Goal: Task Accomplishment & Management: Use online tool/utility

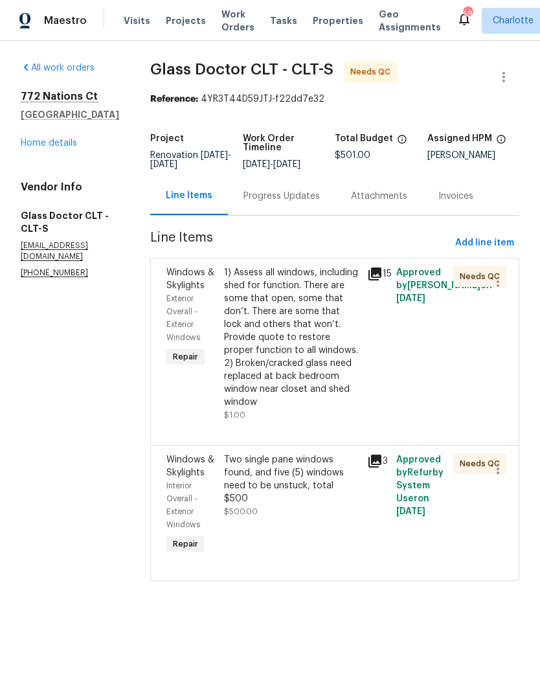
click at [260, 198] on div "Progress Updates" at bounding box center [281, 196] width 76 height 13
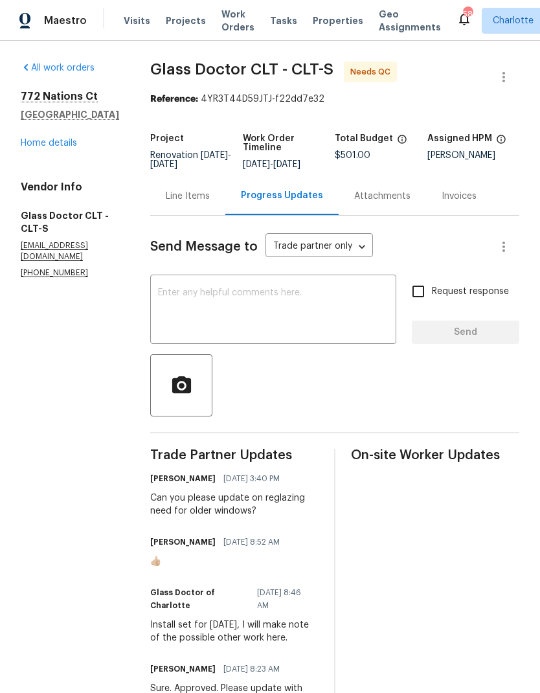
click at [52, 148] on link "Home details" at bounding box center [49, 143] width 56 height 9
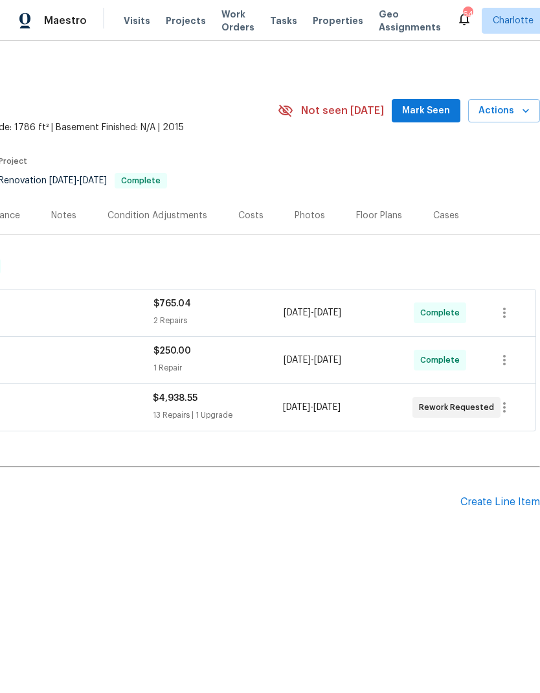
scroll to position [0, 192]
click at [420, 115] on span "Mark Seen" at bounding box center [426, 111] width 48 height 16
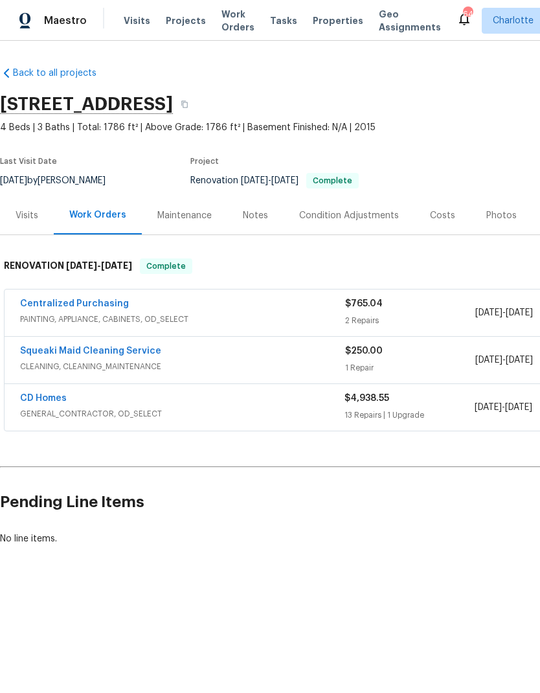
scroll to position [0, 0]
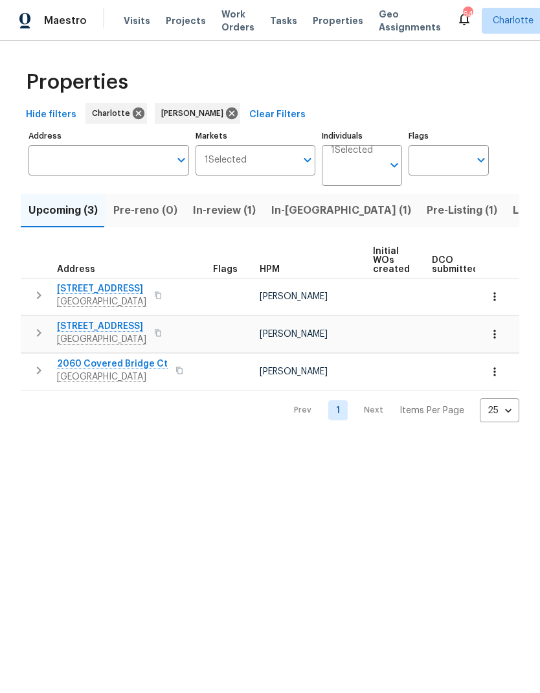
click at [497, 299] on icon "button" at bounding box center [494, 296] width 13 height 13
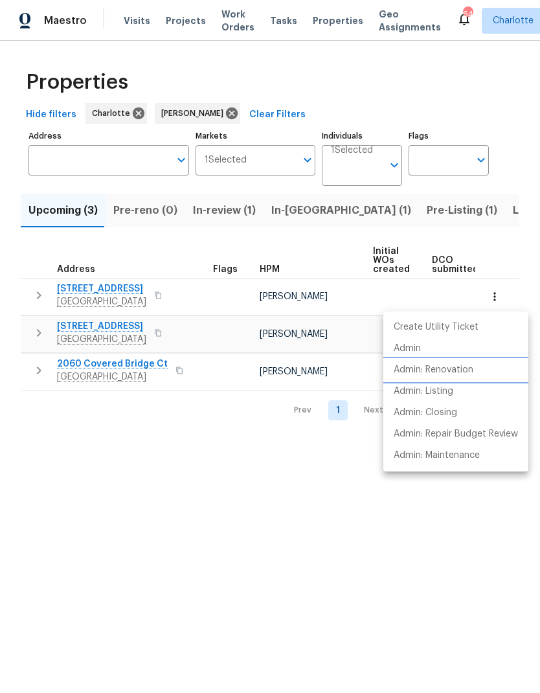
click at [469, 378] on li "Admin: Renovation" at bounding box center [455, 369] width 145 height 21
click at [91, 296] on div at bounding box center [270, 346] width 540 height 693
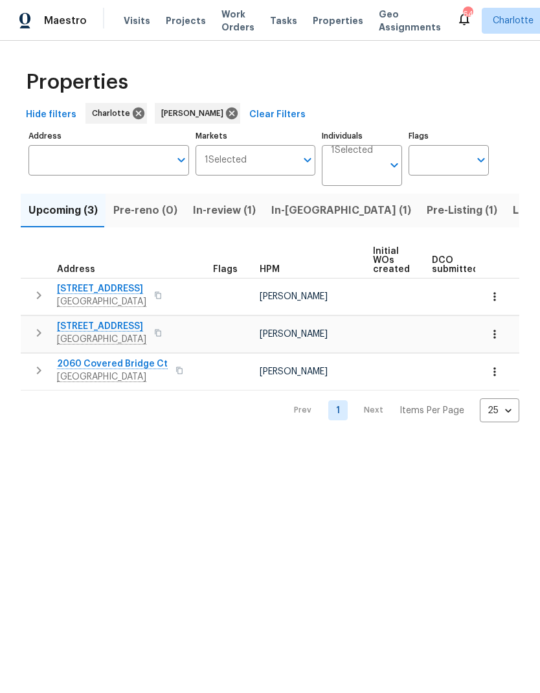
click at [102, 293] on span "805 Brunswick Dr" at bounding box center [101, 288] width 89 height 13
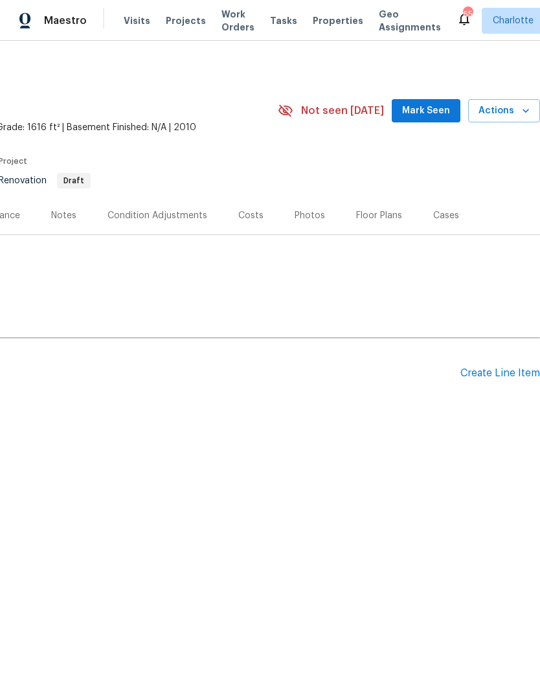
scroll to position [0, 192]
click at [505, 377] on div "Create Line Item" at bounding box center [500, 373] width 80 height 12
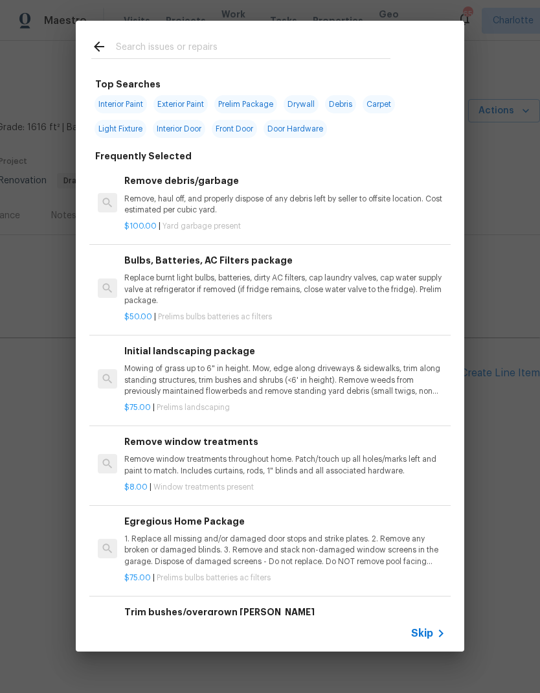
click at [216, 52] on input "text" at bounding box center [253, 48] width 275 height 19
type input "Over"
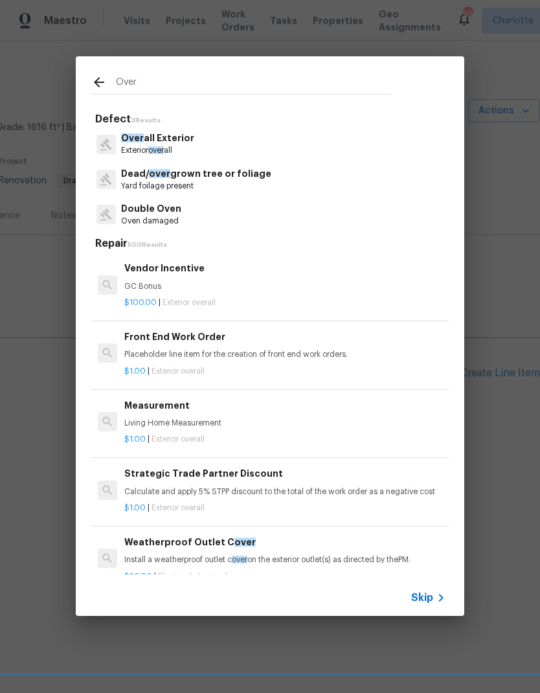
click at [188, 135] on p "Over all Exterior" at bounding box center [157, 138] width 73 height 14
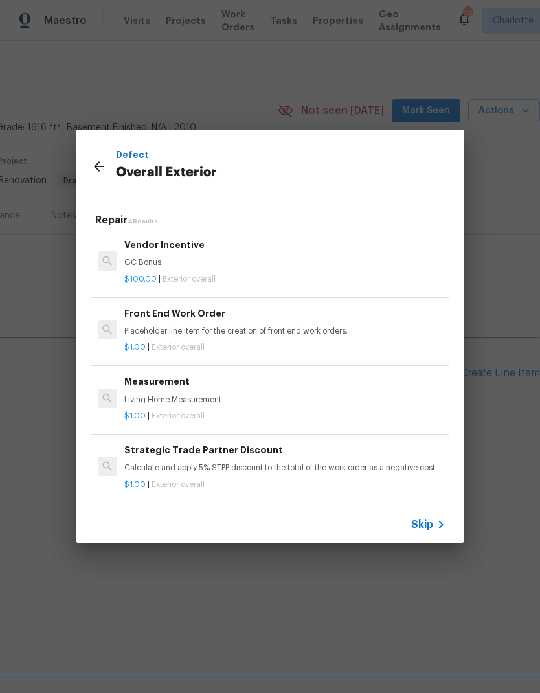
click at [207, 325] on div "Front End Work Order Placeholder line item for the creation of front end work o…" at bounding box center [284, 321] width 321 height 31
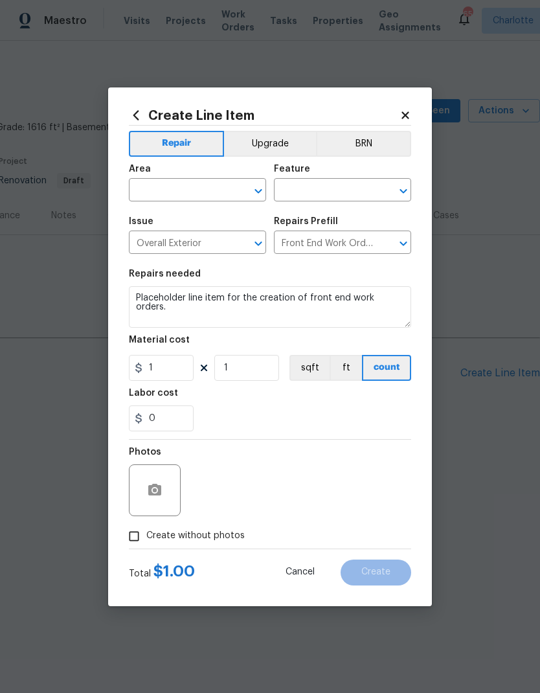
click at [184, 185] on input "text" at bounding box center [179, 191] width 101 height 20
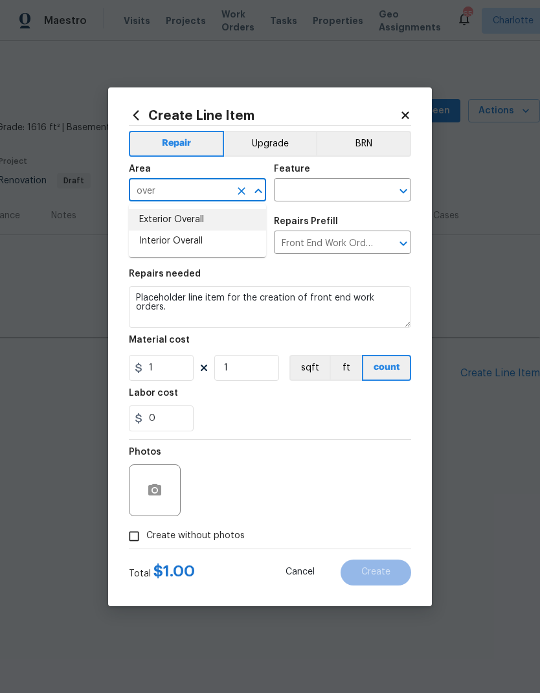
click at [204, 229] on li "Exterior Overall" at bounding box center [197, 219] width 137 height 21
type input "Exterior Overall"
click at [333, 195] on input "text" at bounding box center [324, 191] width 101 height 20
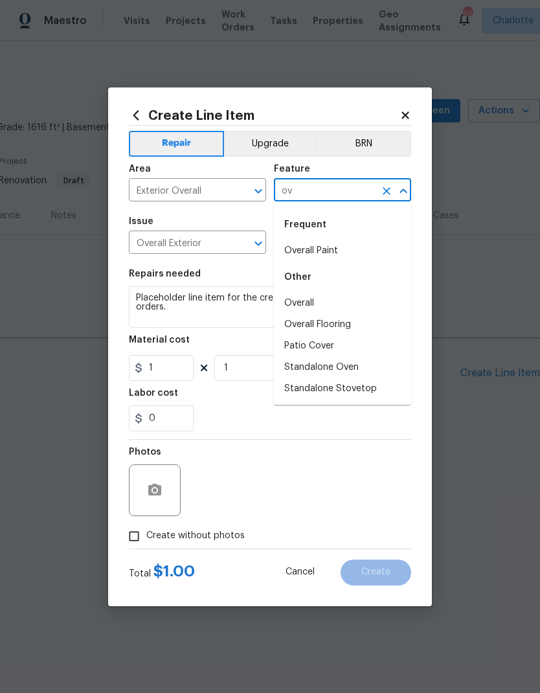
click at [335, 300] on li "Overall" at bounding box center [342, 303] width 137 height 21
type input "Overall"
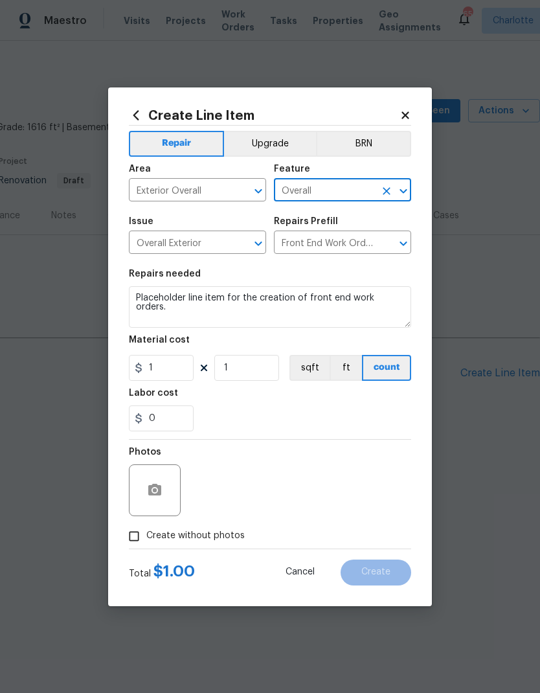
click at [288, 412] on div "0" at bounding box center [270, 418] width 282 height 26
click at [136, 539] on input "Create without photos" at bounding box center [134, 536] width 25 height 25
checkbox input "true"
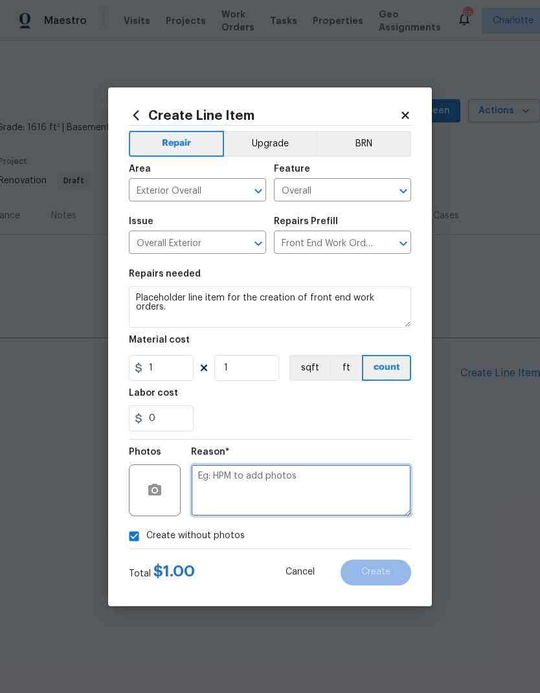
click at [287, 486] on textarea at bounding box center [301, 490] width 220 height 52
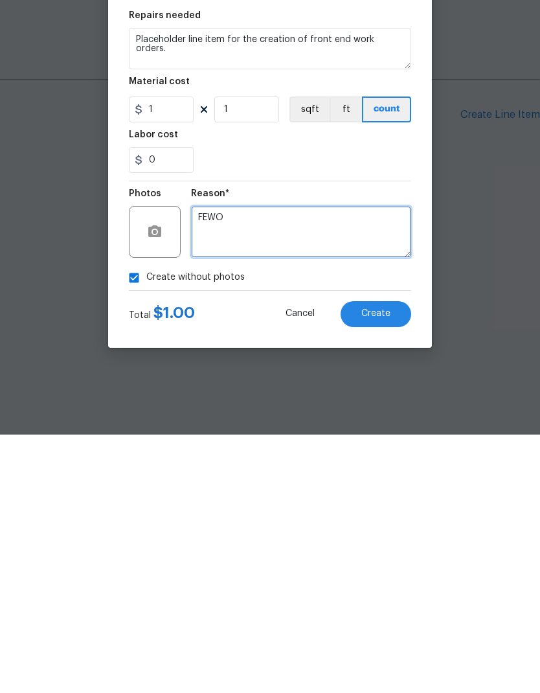
type textarea "FEWO"
click at [379, 567] on span "Create" at bounding box center [375, 572] width 29 height 10
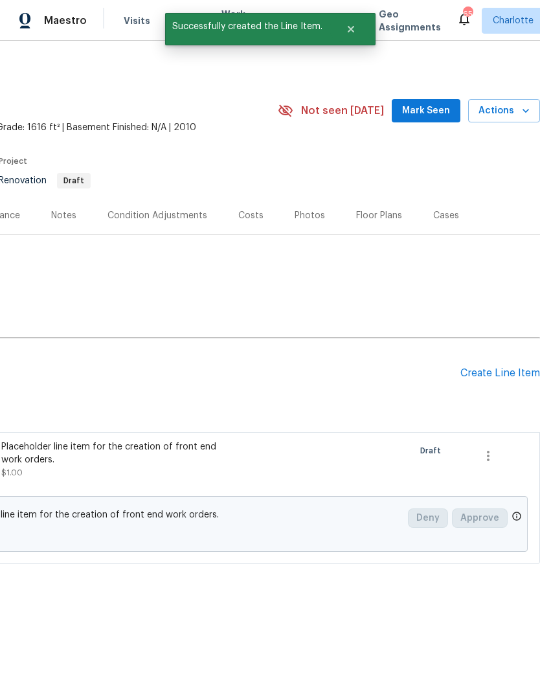
click at [69, 317] on div "Back to all projects 805 Brunswick Dr, Rock Hill, SC 29730 3 Beds | 2 1/2 Baths…" at bounding box center [174, 315] width 732 height 518
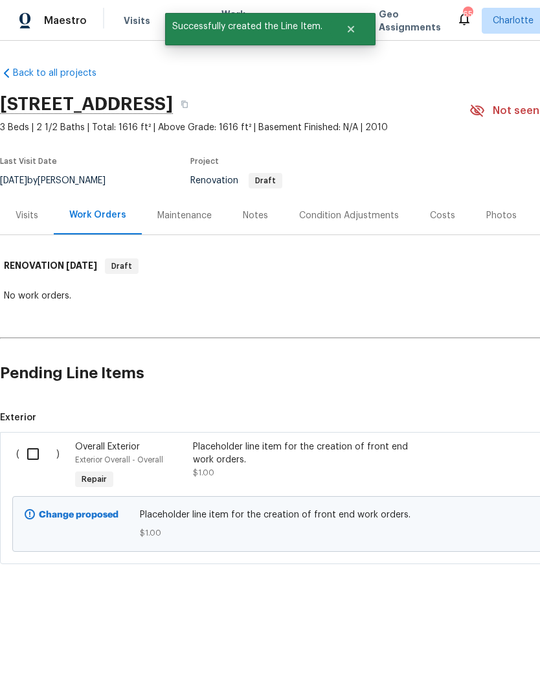
scroll to position [0, 0]
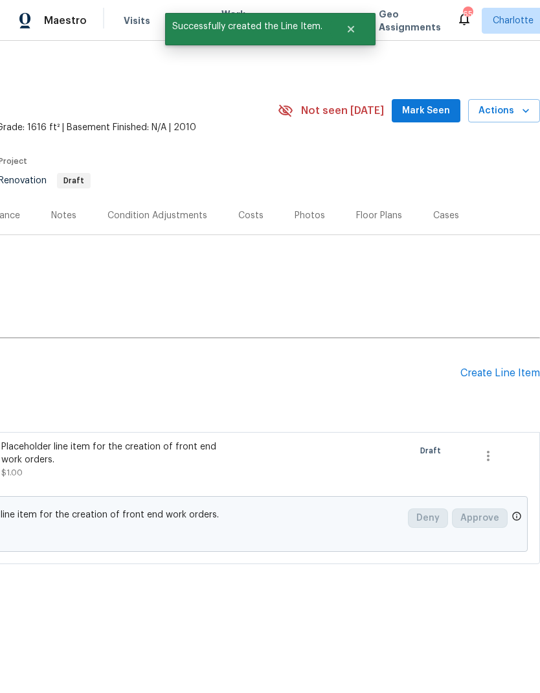
click at [511, 377] on div "Create Line Item" at bounding box center [500, 373] width 80 height 12
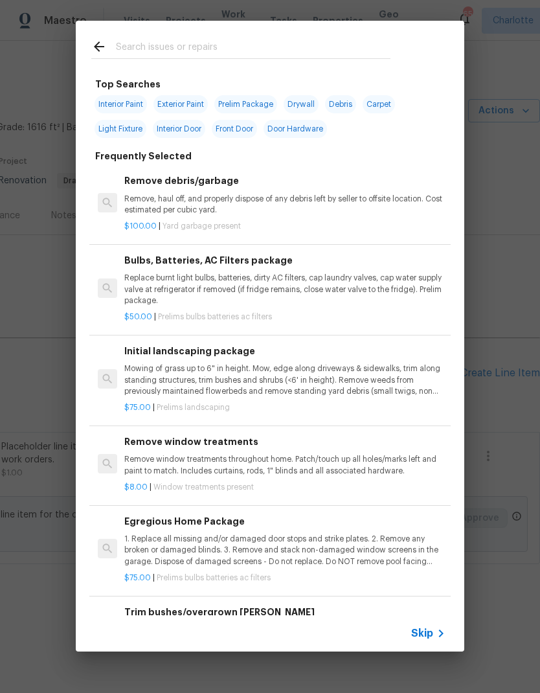
click at [205, 43] on input "text" at bounding box center [253, 48] width 275 height 19
type input "Clean"
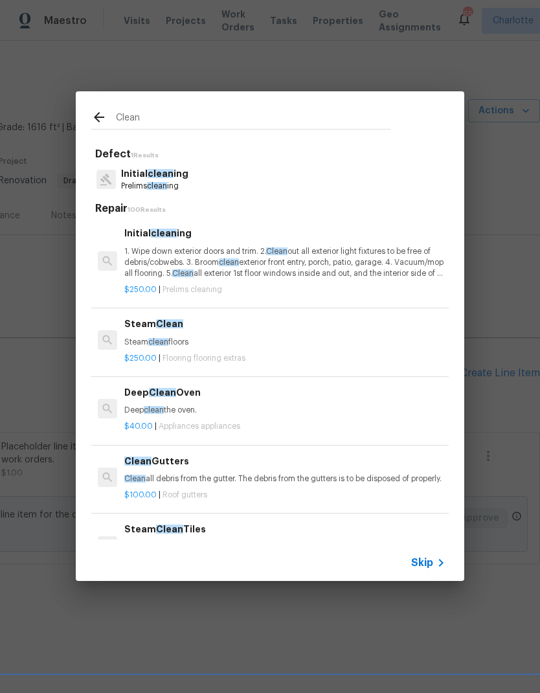
click at [185, 171] on p "Initial clean ing" at bounding box center [154, 174] width 67 height 14
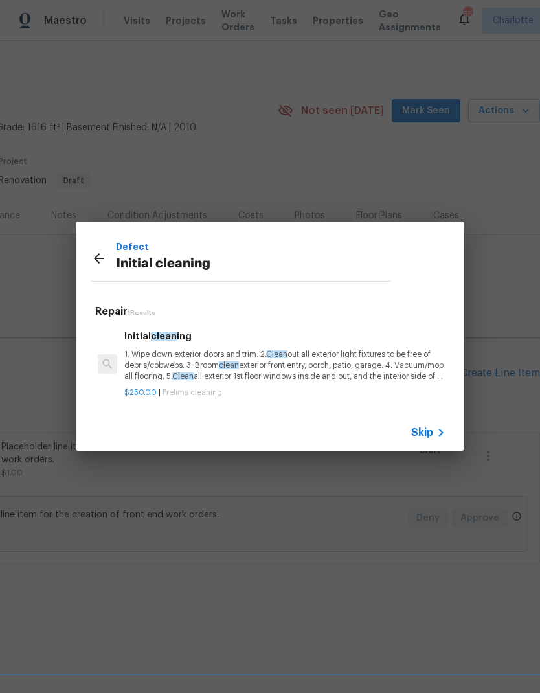
click at [226, 362] on span "clean" at bounding box center [229, 365] width 20 height 8
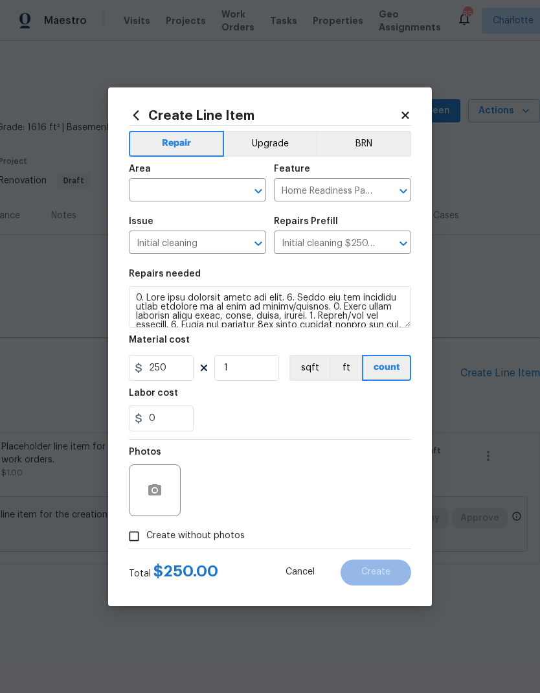
click at [197, 181] on input "text" at bounding box center [179, 191] width 101 height 20
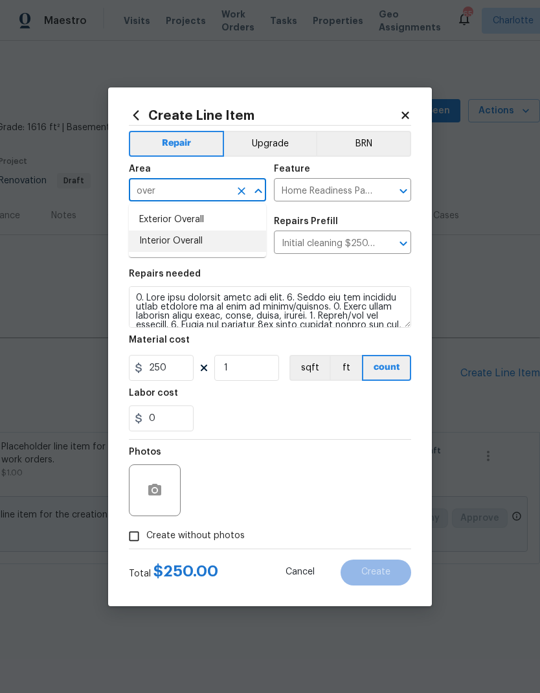
click at [196, 251] on li "Interior Overall" at bounding box center [197, 240] width 137 height 21
type input "Interior Overall"
click at [287, 423] on div "0" at bounding box center [270, 418] width 282 height 26
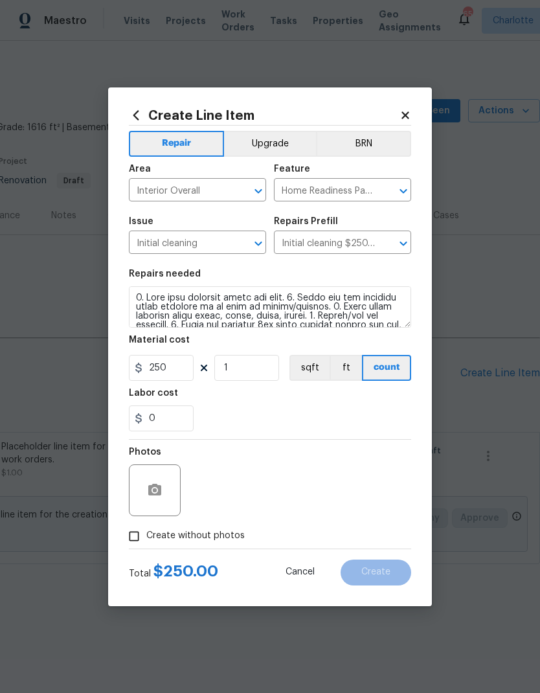
click at [146, 537] on input "Create without photos" at bounding box center [134, 536] width 25 height 25
checkbox input "true"
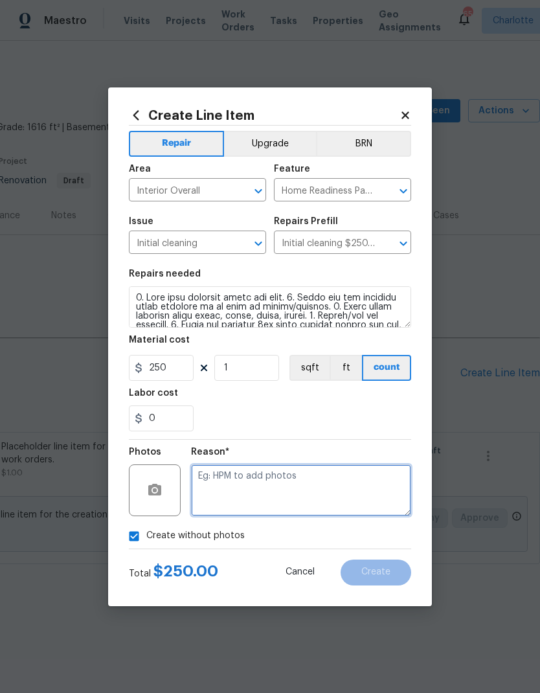
click at [318, 492] on textarea at bounding box center [301, 490] width 220 height 52
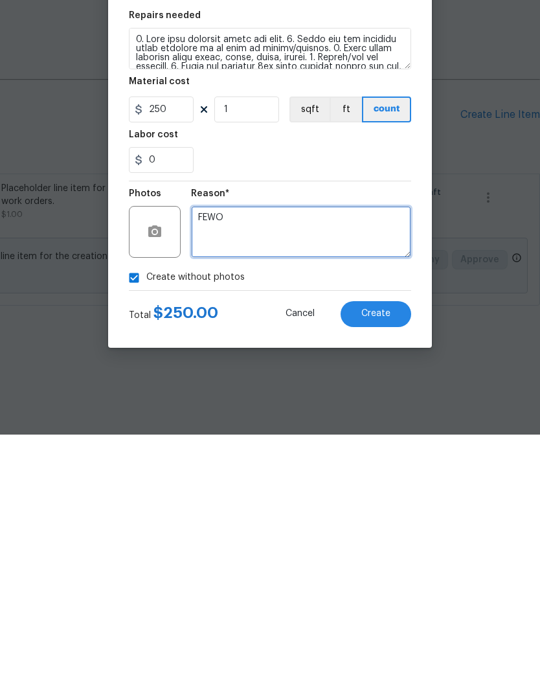
type textarea "FEWO"
click at [376, 567] on span "Create" at bounding box center [375, 572] width 29 height 10
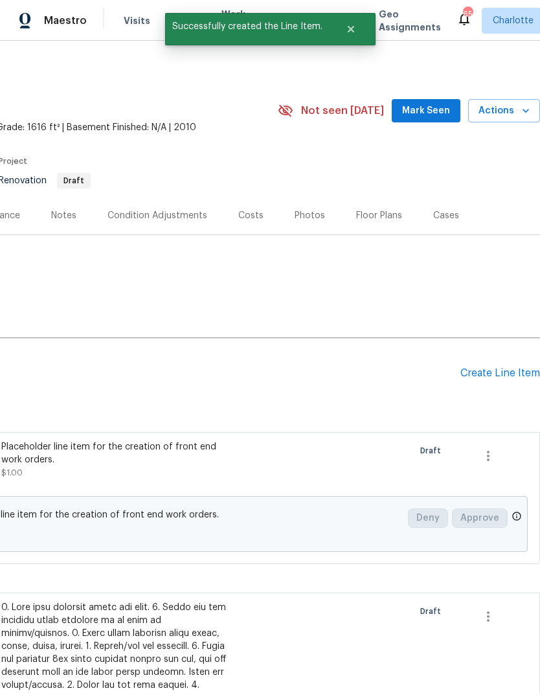
click at [504, 378] on div "Create Line Item" at bounding box center [500, 373] width 80 height 12
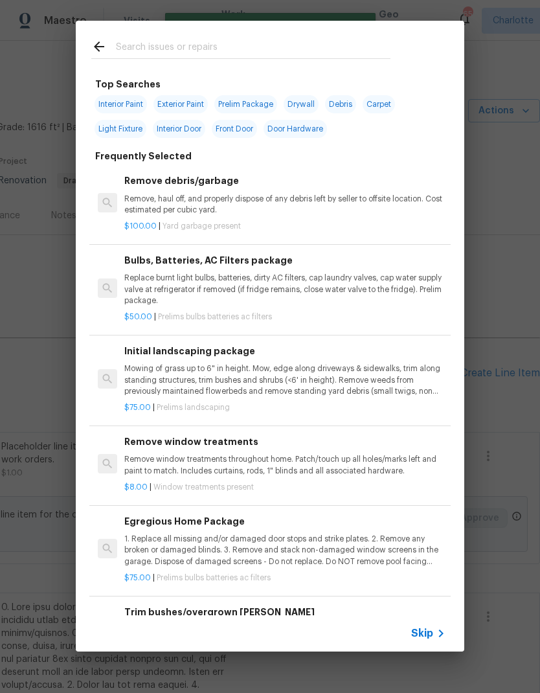
click at [251, 54] on input "text" at bounding box center [253, 48] width 275 height 19
type input "Lands"
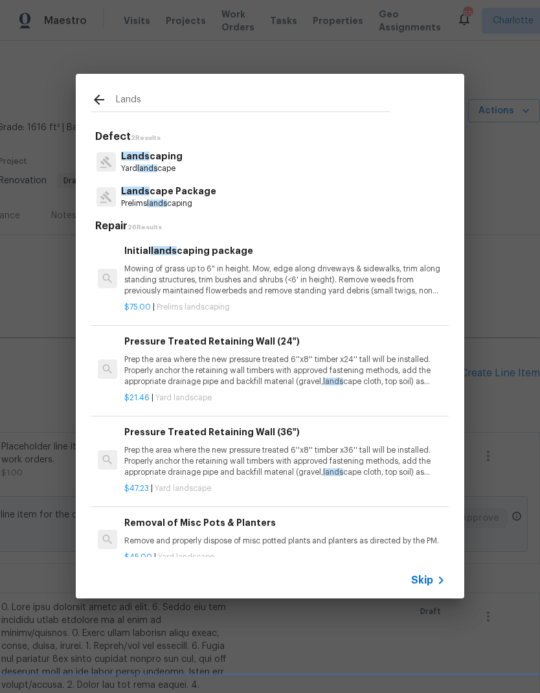
click at [197, 196] on p "Lands cape Package" at bounding box center [168, 192] width 95 height 14
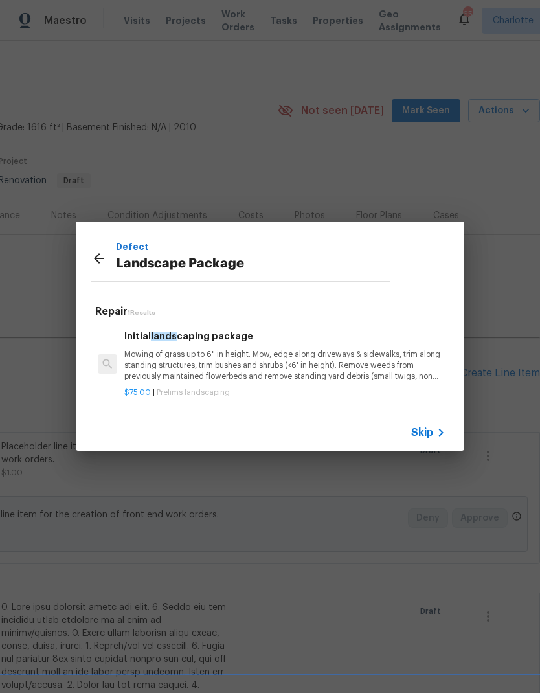
click at [254, 349] on p "Mowing of grass up to 6" in height. Mow, edge along driveways & sidewalks, trim…" at bounding box center [284, 365] width 321 height 33
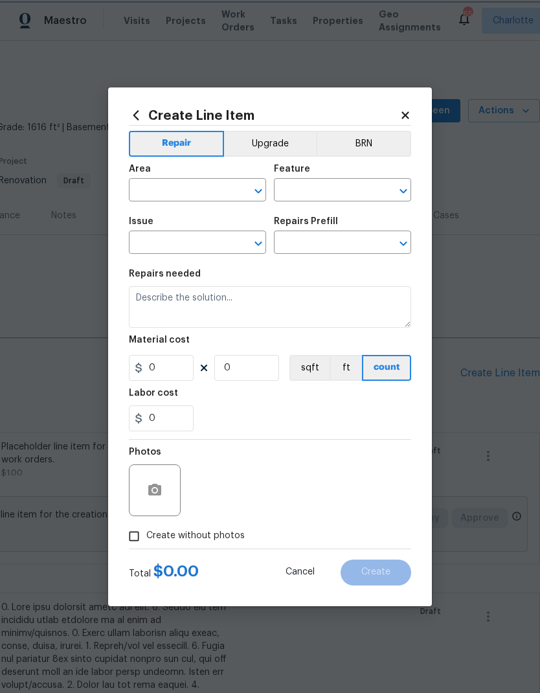
type input "Home Readiness Packages"
type input "Landscape Package"
type input "Initial landscaping package $75.00"
type textarea "Mowing of grass up to 6" in height. Mow, edge along driveways & sidewalks, trim…"
type input "75"
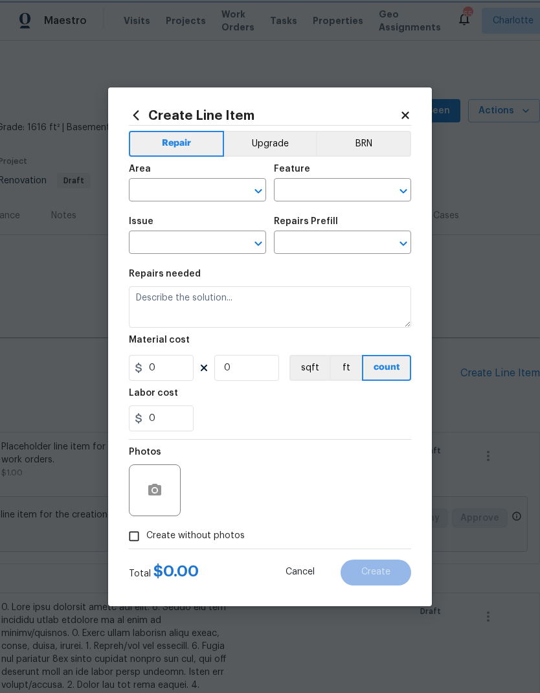
type input "1"
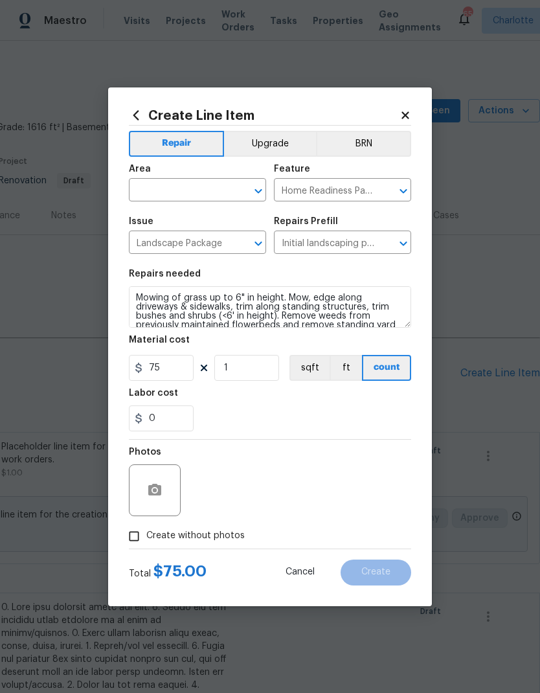
click at [194, 196] on input "text" at bounding box center [179, 191] width 101 height 20
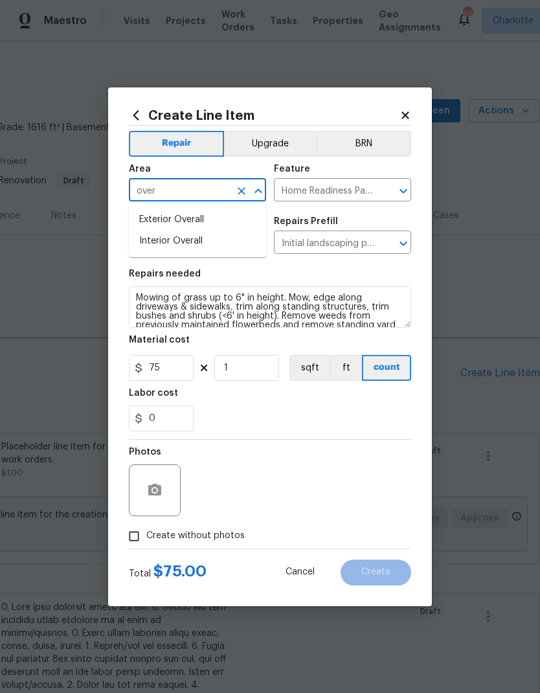
click at [221, 218] on li "Exterior Overall" at bounding box center [197, 219] width 137 height 21
type input "Exterior Overall"
click at [278, 415] on div "0" at bounding box center [270, 418] width 282 height 26
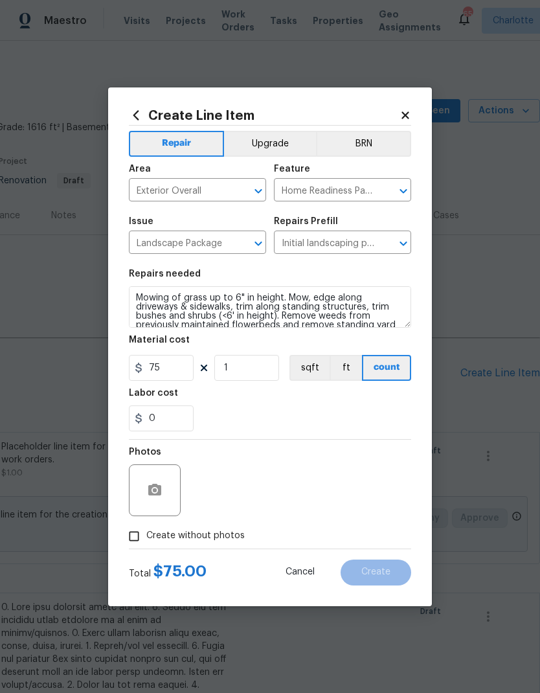
click at [136, 537] on input "Create without photos" at bounding box center [134, 536] width 25 height 25
checkbox input "true"
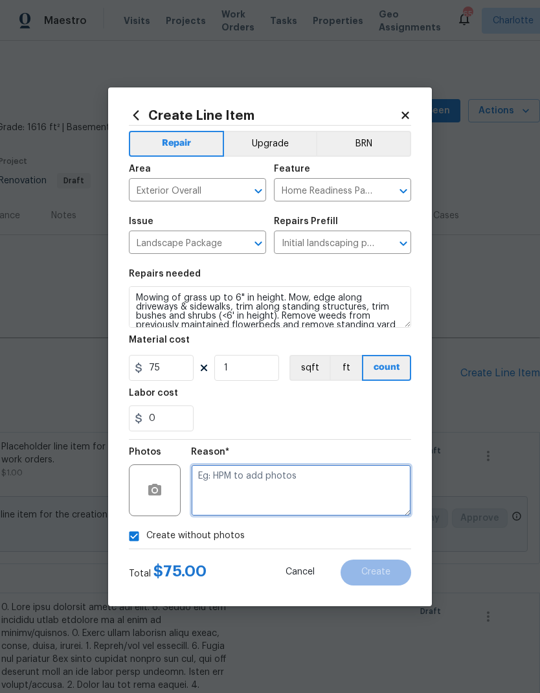
click at [305, 495] on textarea at bounding box center [301, 490] width 220 height 52
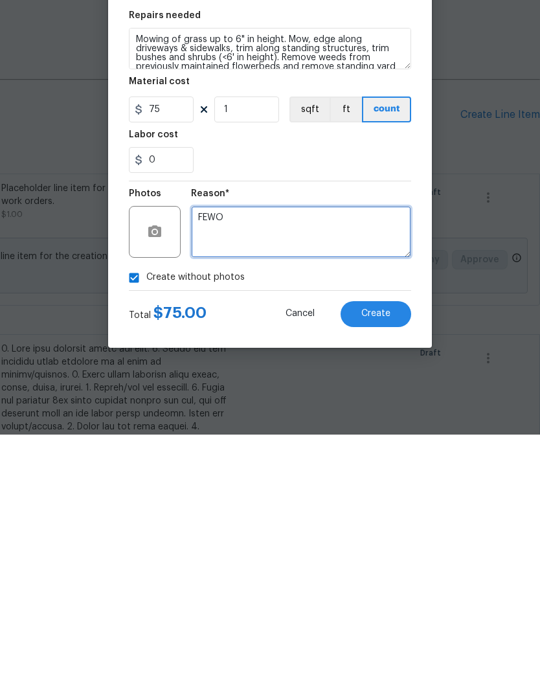
type textarea "FEWO"
click at [381, 567] on span "Create" at bounding box center [375, 572] width 29 height 10
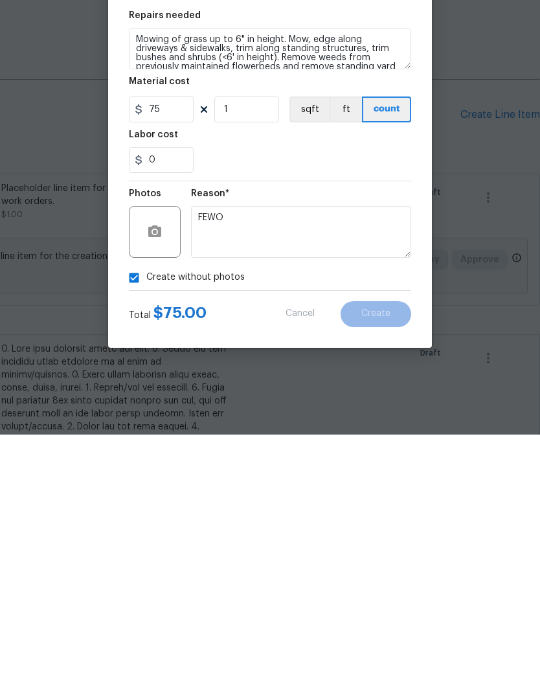
scroll to position [52, 0]
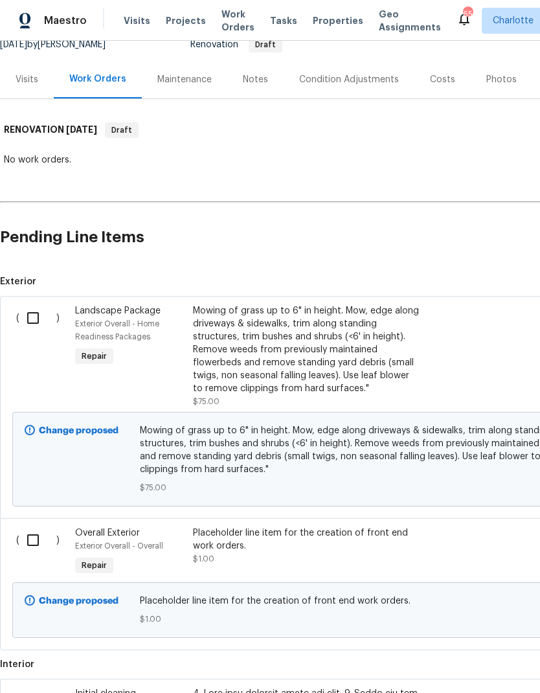
scroll to position [139, 0]
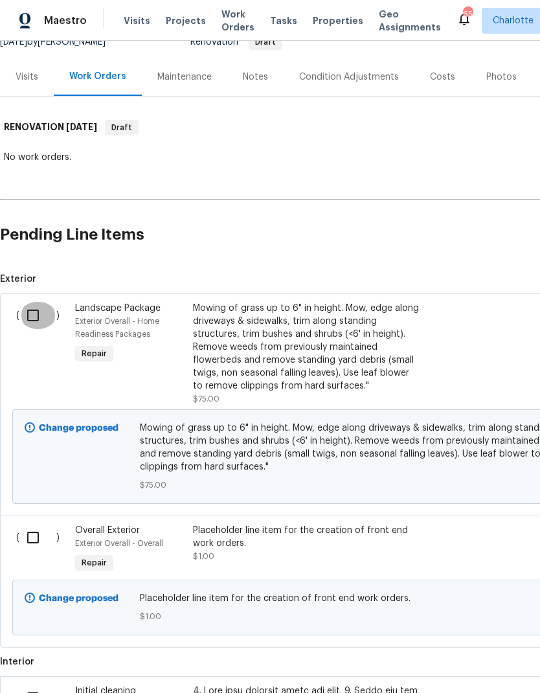
click at [33, 326] on input "checkbox" at bounding box center [37, 315] width 37 height 27
checkbox input "true"
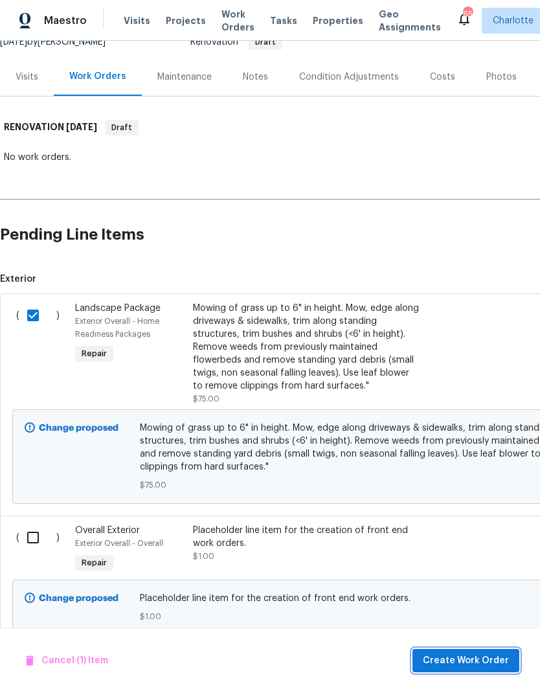
click at [450, 658] on span "Create Work Order" at bounding box center [466, 661] width 86 height 16
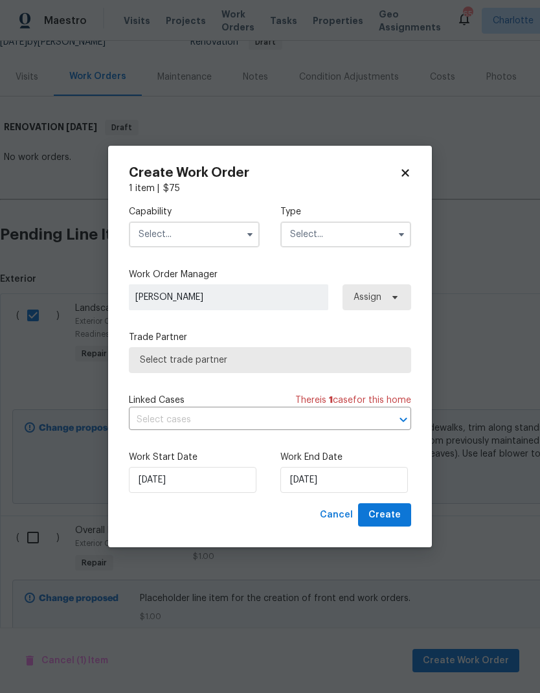
click at [198, 227] on input "text" at bounding box center [194, 234] width 131 height 26
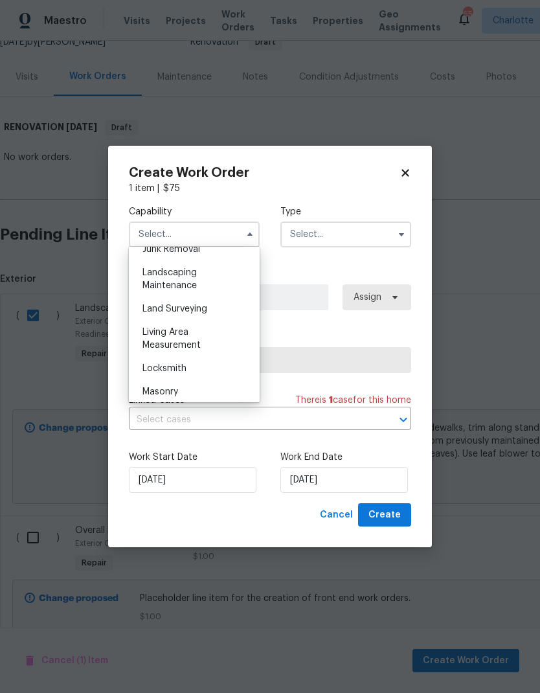
scroll to position [842, 0]
click at [207, 284] on div "Landscaping Maintenance" at bounding box center [194, 278] width 124 height 36
type input "Landscaping Maintenance"
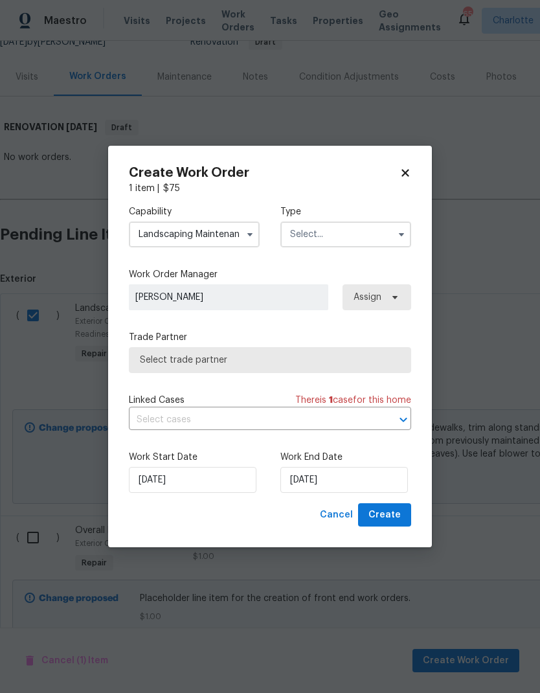
click at [374, 231] on input "text" at bounding box center [345, 234] width 131 height 26
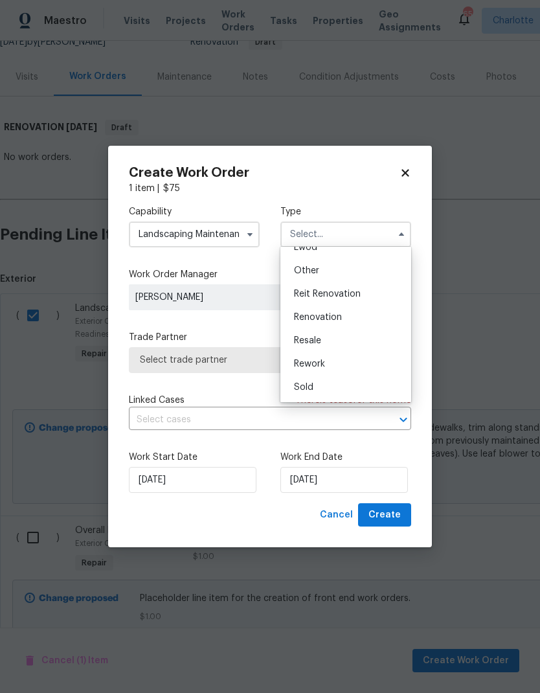
scroll to position [154, 0]
click at [350, 322] on div "Renovation" at bounding box center [346, 317] width 124 height 23
type input "Renovation"
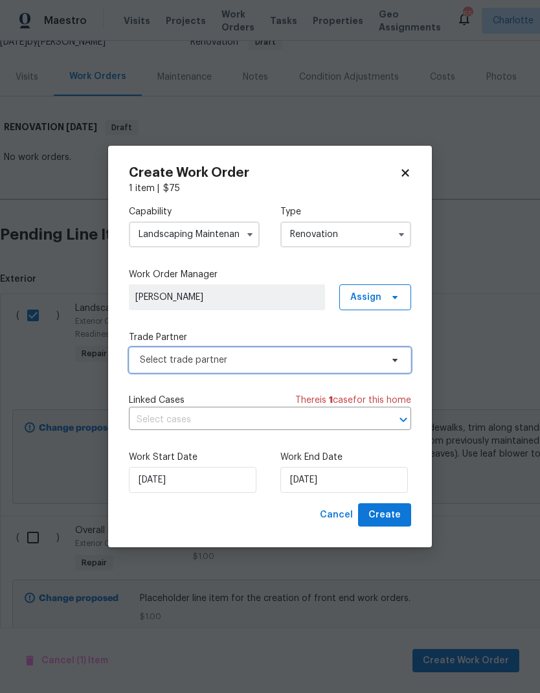
click at [379, 361] on span "Select trade partner" at bounding box center [260, 359] width 241 height 13
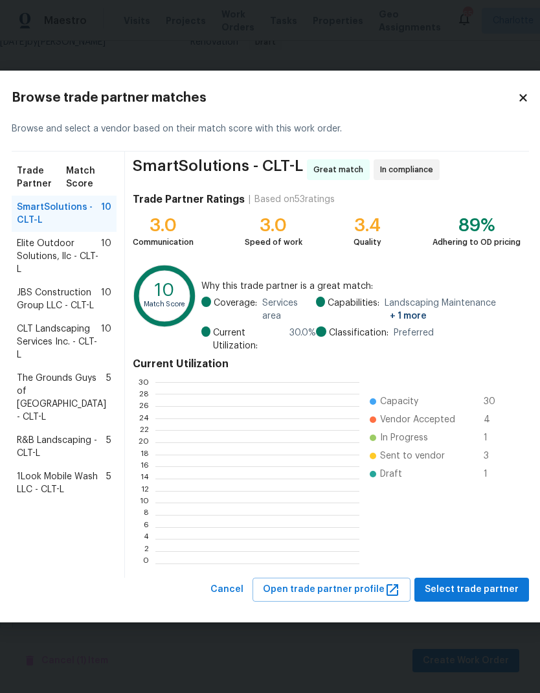
scroll to position [1, 1]
click at [101, 312] on span "10" at bounding box center [106, 299] width 10 height 26
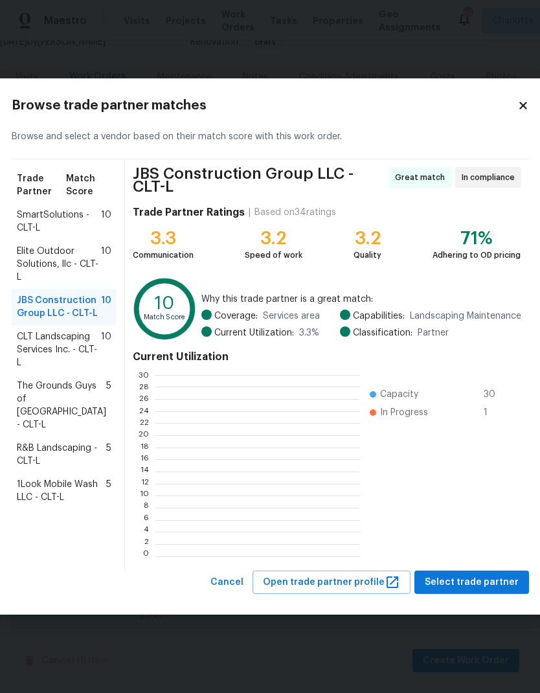
scroll to position [181, 203]
click at [83, 256] on span "Elite Outdoor Solutions, llc - CLT-L" at bounding box center [59, 264] width 84 height 39
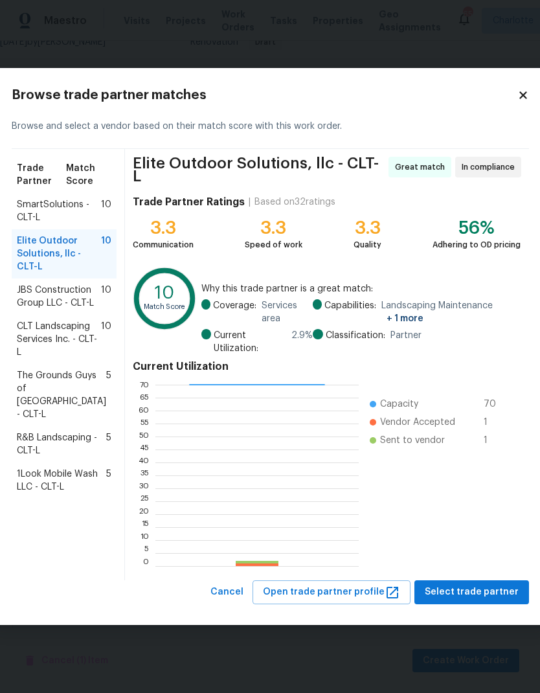
click at [58, 215] on span "SmartSolutions - CLT-L" at bounding box center [59, 211] width 84 height 26
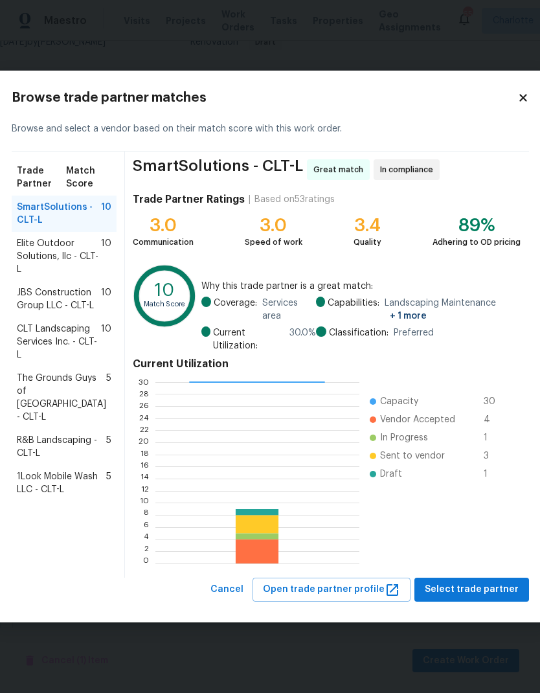
click at [36, 361] on span "CLT Landscaping Services Inc. - CLT-L" at bounding box center [59, 341] width 84 height 39
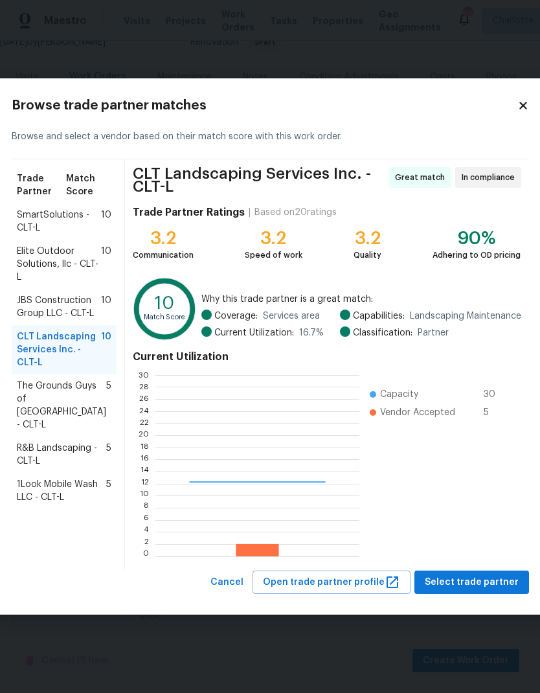
scroll to position [181, 203]
click at [38, 299] on span "JBS Construction Group LLC - CLT-L" at bounding box center [59, 307] width 84 height 26
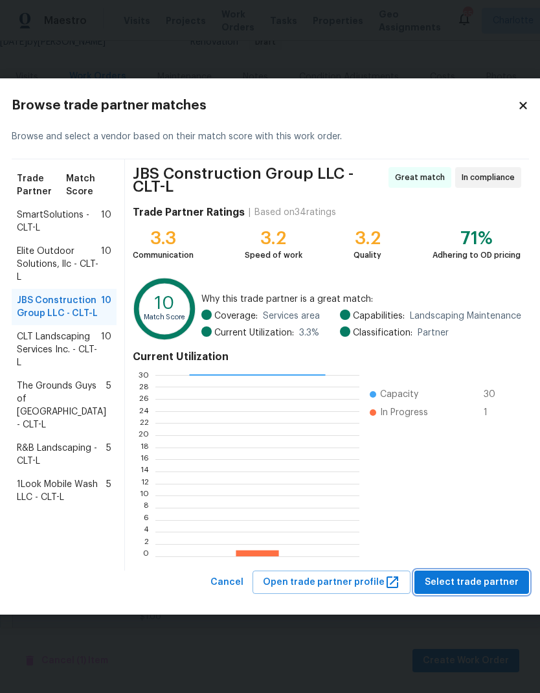
click at [481, 587] on span "Select trade partner" at bounding box center [472, 582] width 94 height 16
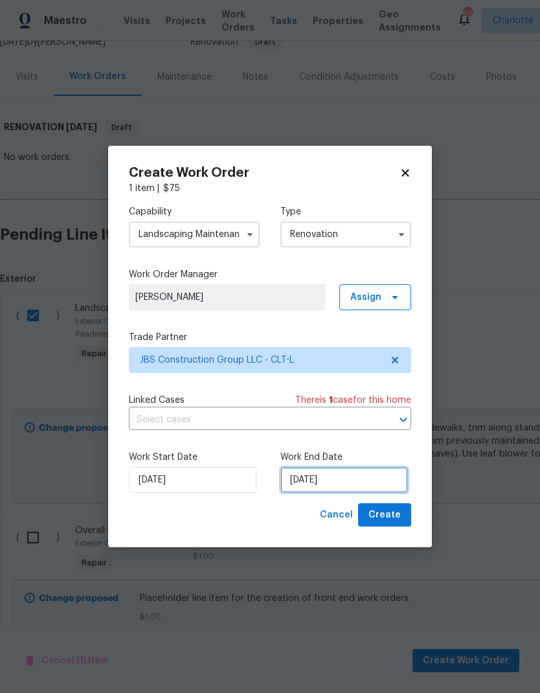
click at [375, 477] on input "[DATE]" at bounding box center [344, 480] width 128 height 26
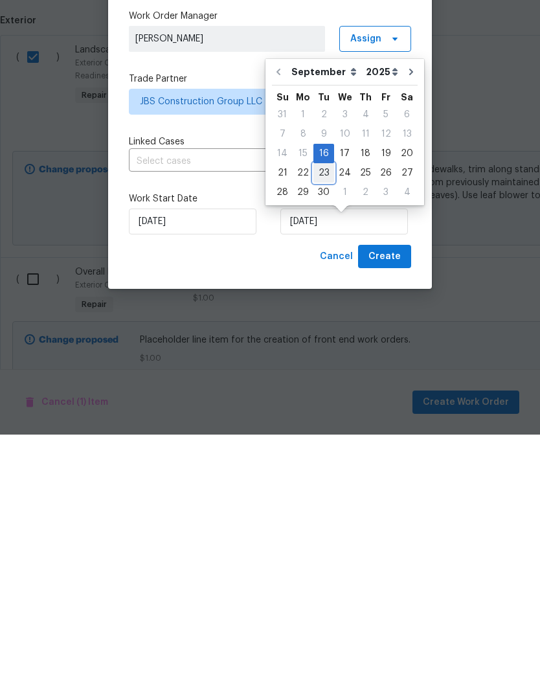
click at [325, 422] on div "23" at bounding box center [323, 431] width 21 height 18
type input "[DATE]"
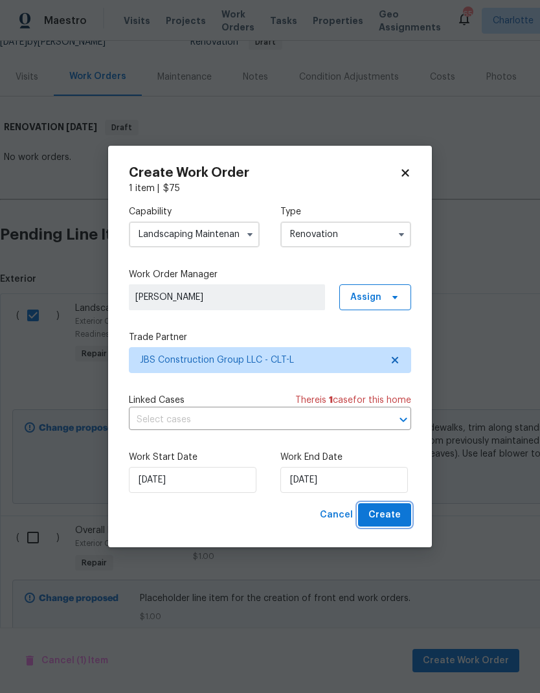
click at [398, 515] on span "Create" at bounding box center [384, 515] width 32 height 16
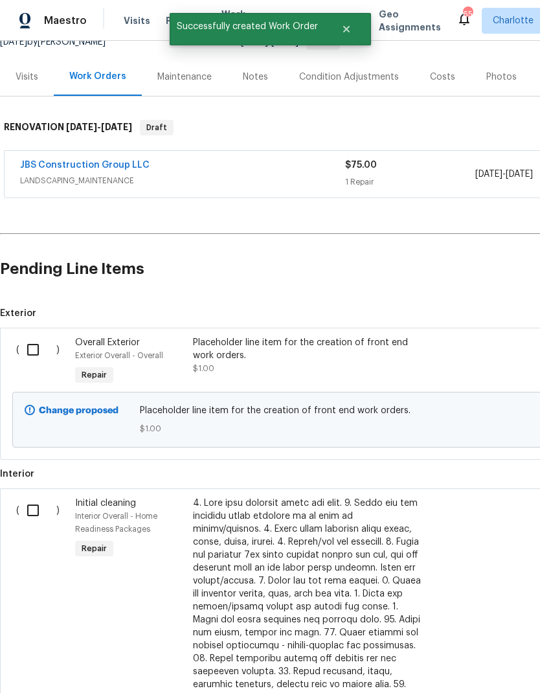
click at [30, 336] on input "checkbox" at bounding box center [37, 349] width 37 height 27
checkbox input "true"
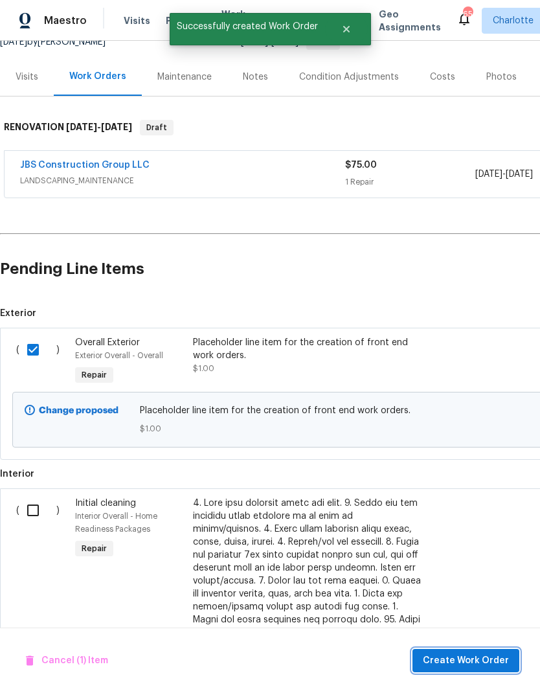
click at [491, 659] on span "Create Work Order" at bounding box center [466, 661] width 86 height 16
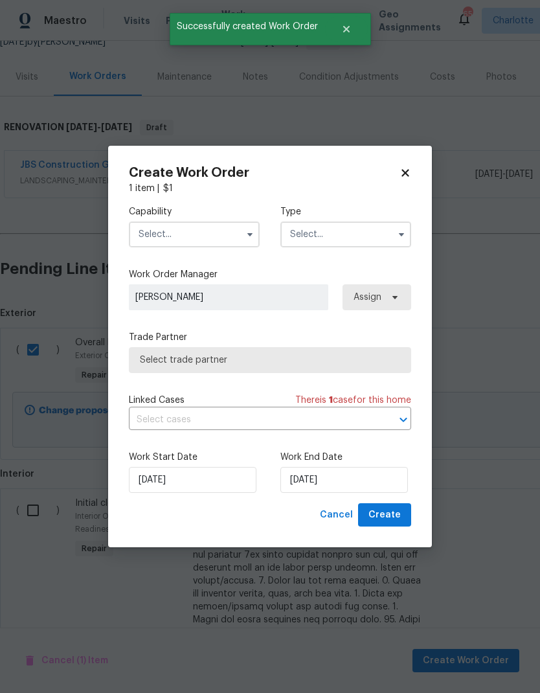
click at [197, 230] on input "text" at bounding box center [194, 234] width 131 height 26
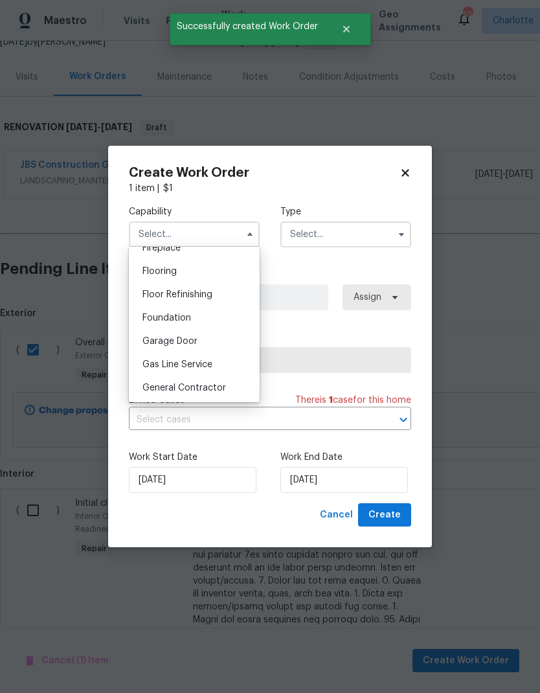
scroll to position [539, 0]
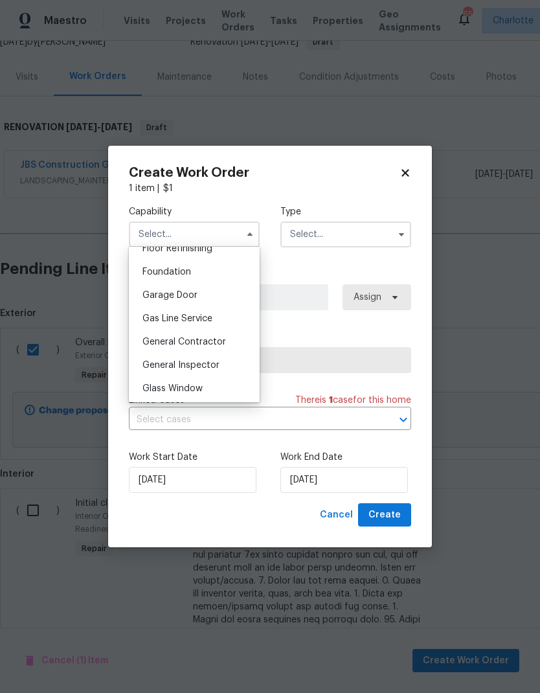
click at [214, 342] on span "General Contractor" at bounding box center [184, 341] width 84 height 9
type input "General Contractor"
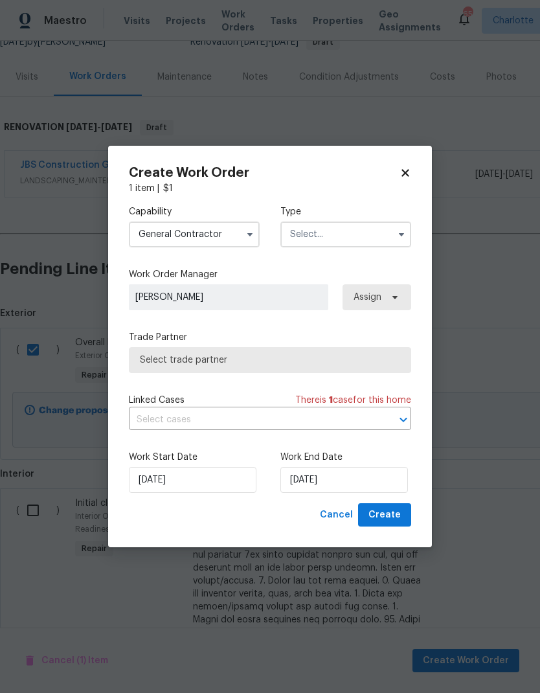
click at [361, 241] on input "text" at bounding box center [345, 234] width 131 height 26
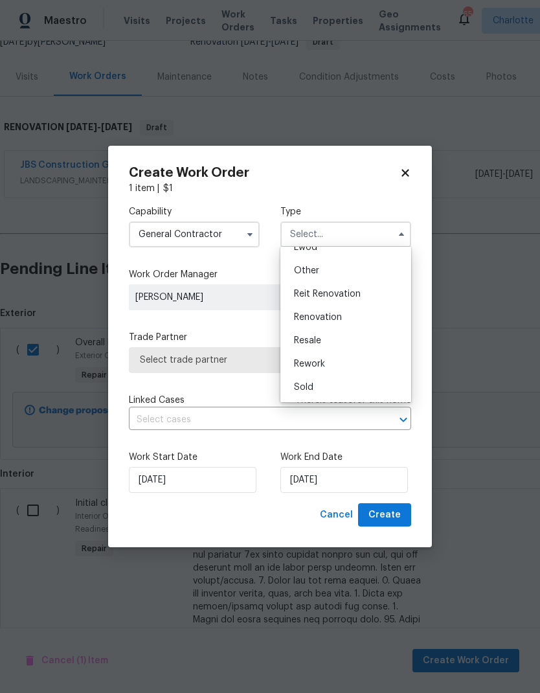
scroll to position [154, 0]
click at [353, 318] on div "Renovation" at bounding box center [346, 317] width 124 height 23
type input "Renovation"
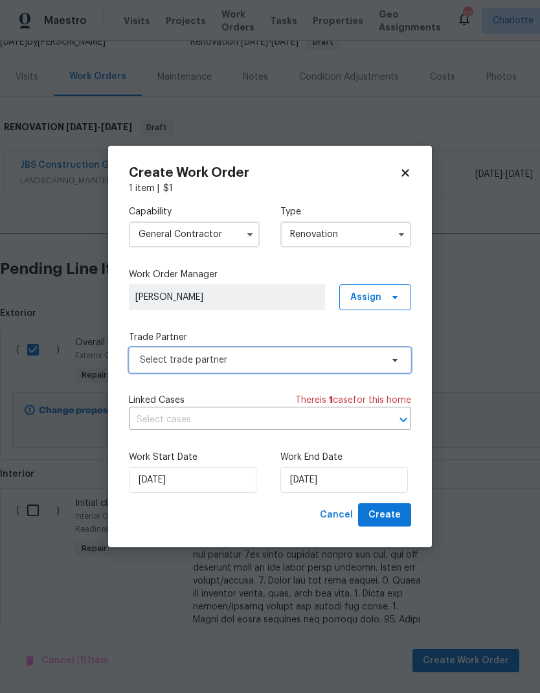
click at [380, 360] on span "Select trade partner" at bounding box center [260, 359] width 241 height 13
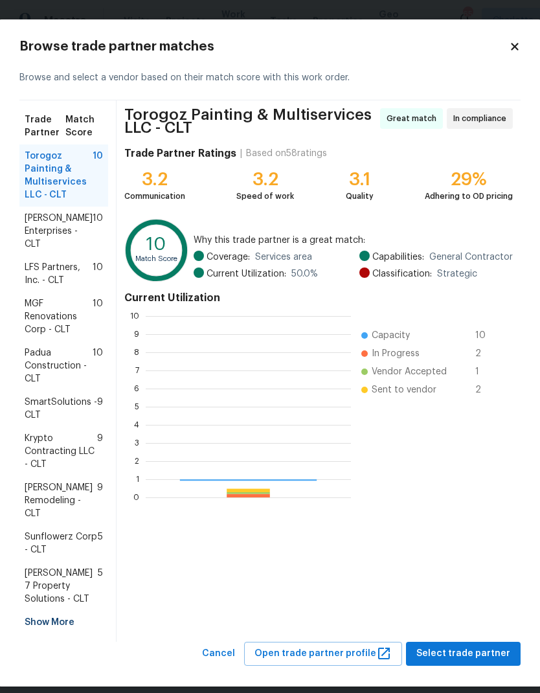
scroll to position [181, 205]
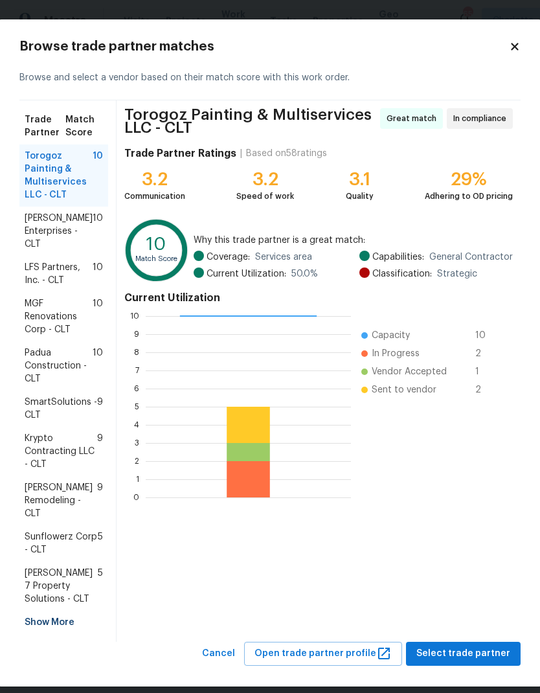
click at [34, 627] on div "Show More" at bounding box center [63, 622] width 89 height 23
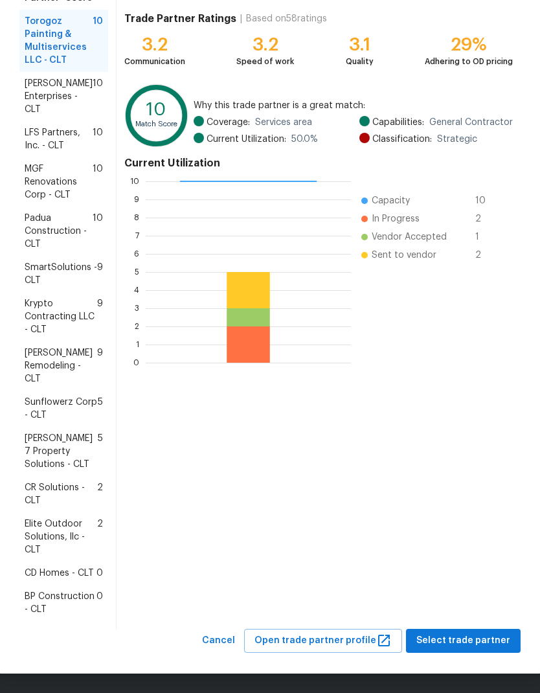
scroll to position [134, 0]
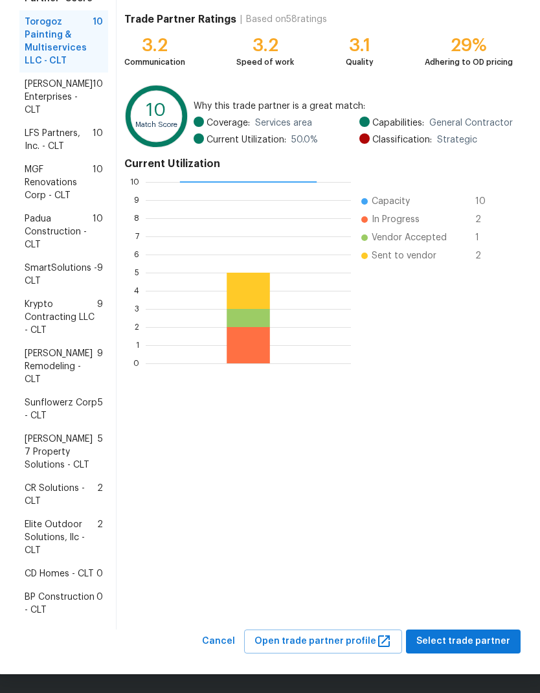
click at [41, 601] on span "BP Construction - CLT" at bounding box center [61, 603] width 72 height 26
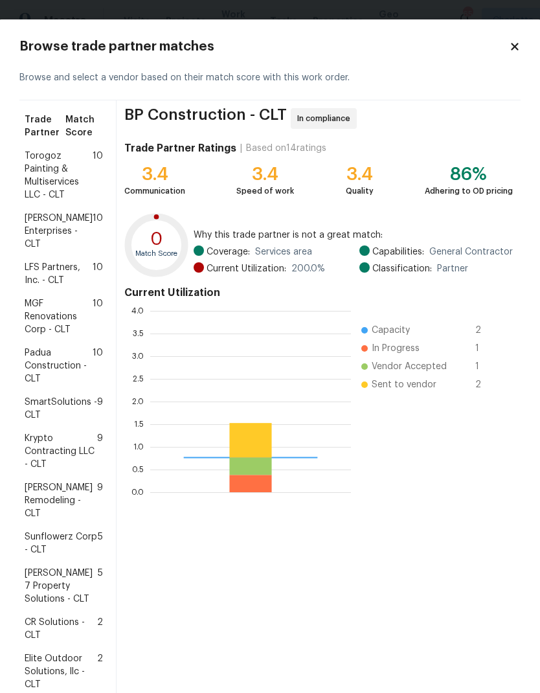
scroll to position [181, 201]
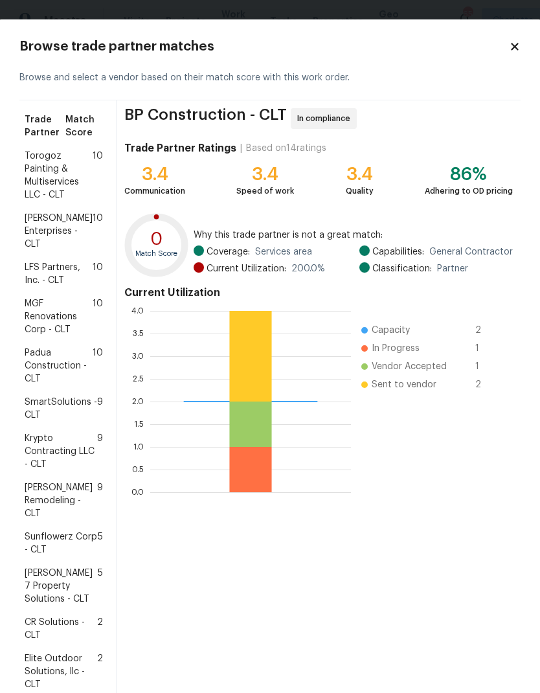
click at [61, 414] on span "SmartSolutions - CLT" at bounding box center [61, 409] width 73 height 26
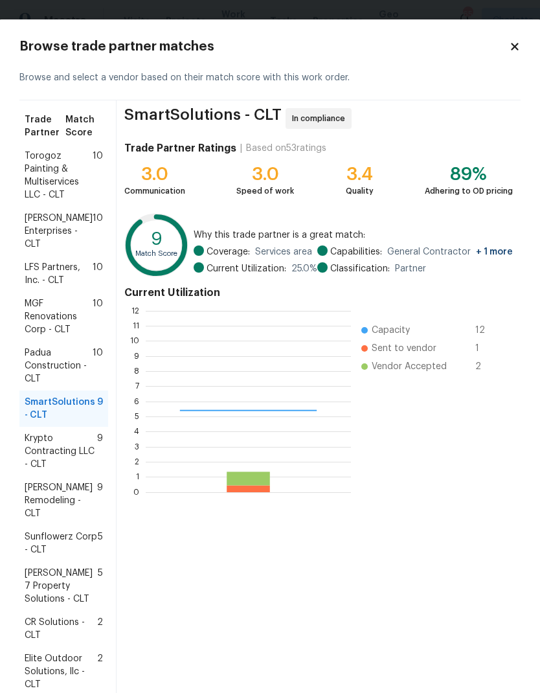
scroll to position [181, 205]
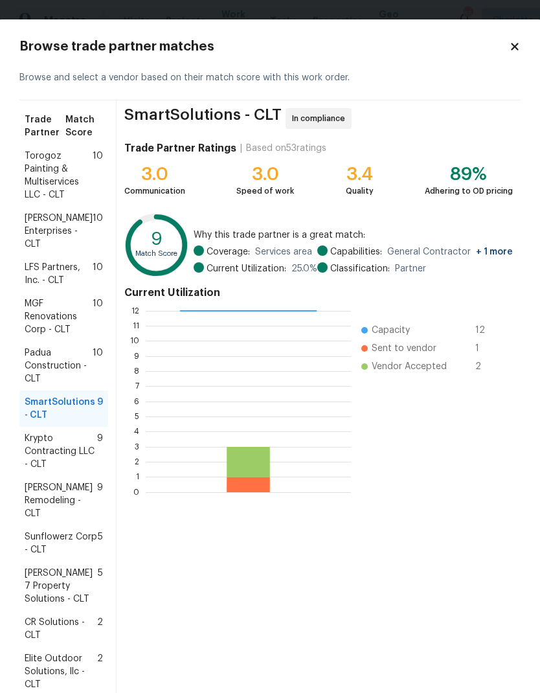
click at [78, 451] on span "Krypto Contracting LLC - CLT" at bounding box center [61, 451] width 73 height 39
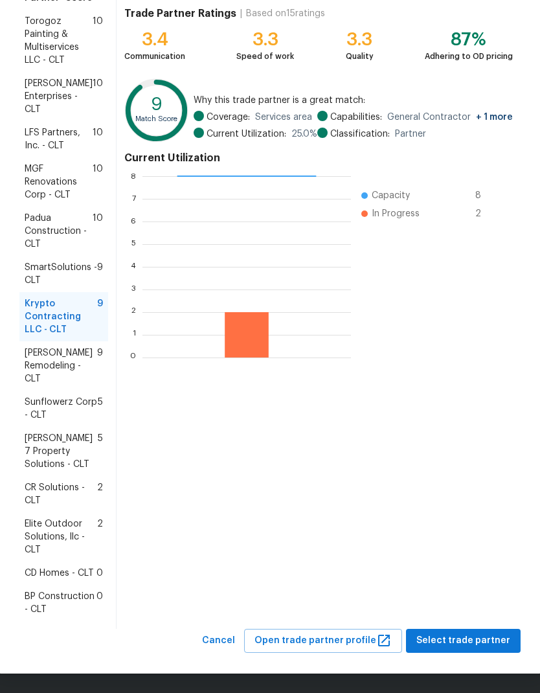
scroll to position [134, 0]
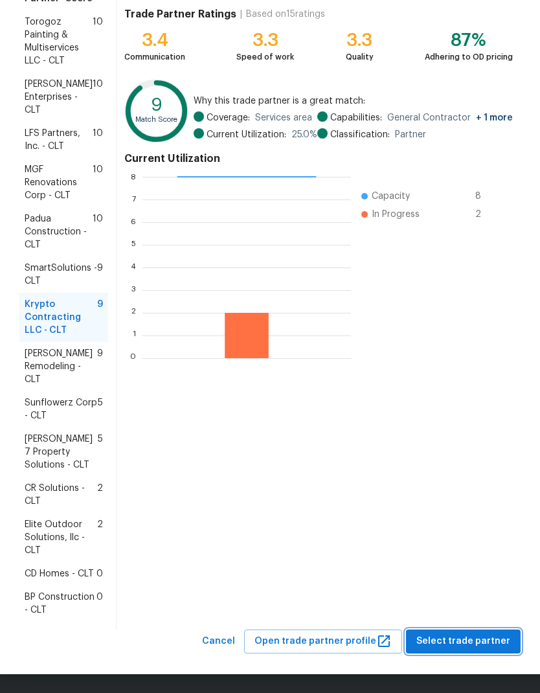
click at [473, 641] on span "Select trade partner" at bounding box center [463, 641] width 94 height 16
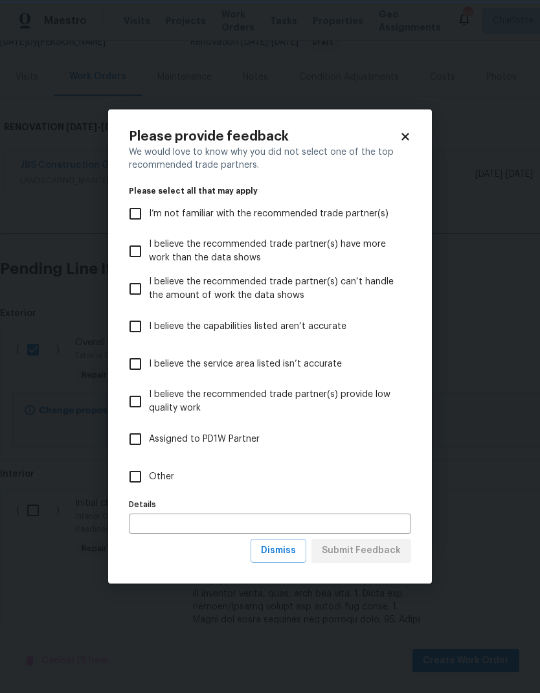
scroll to position [0, 0]
click at [147, 478] on input "Other" at bounding box center [135, 476] width 27 height 27
checkbox input "true"
click at [387, 554] on span "Submit Feedback" at bounding box center [361, 551] width 79 height 16
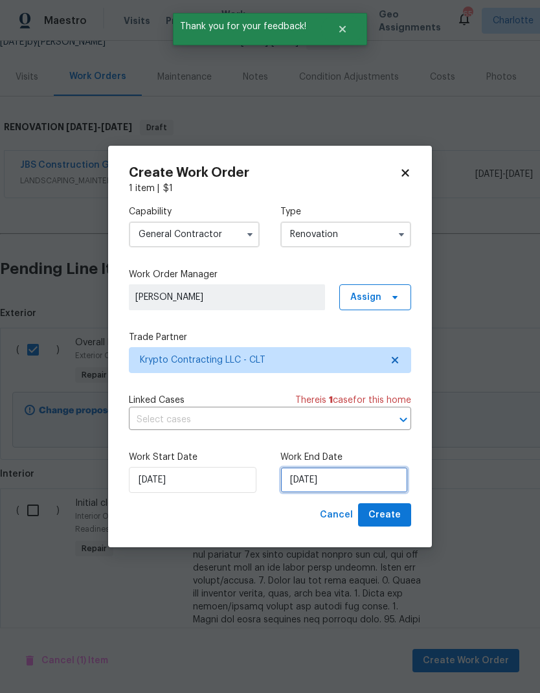
click at [346, 484] on input "[DATE]" at bounding box center [344, 480] width 128 height 26
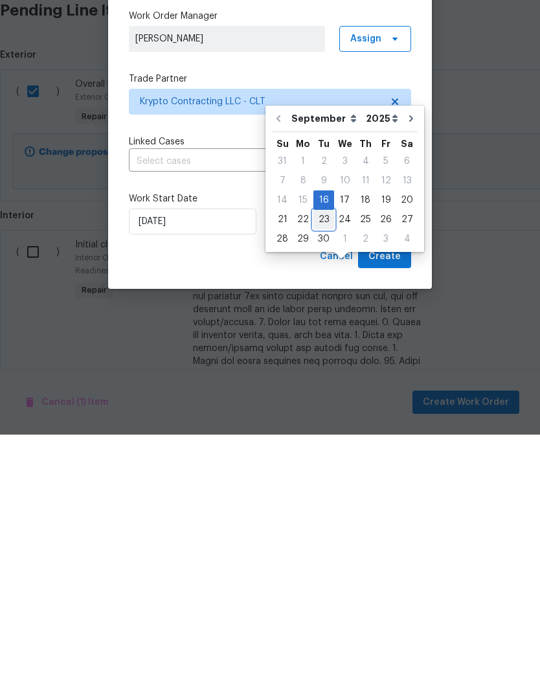
click at [326, 469] on div "23" at bounding box center [323, 478] width 21 height 18
type input "[DATE]"
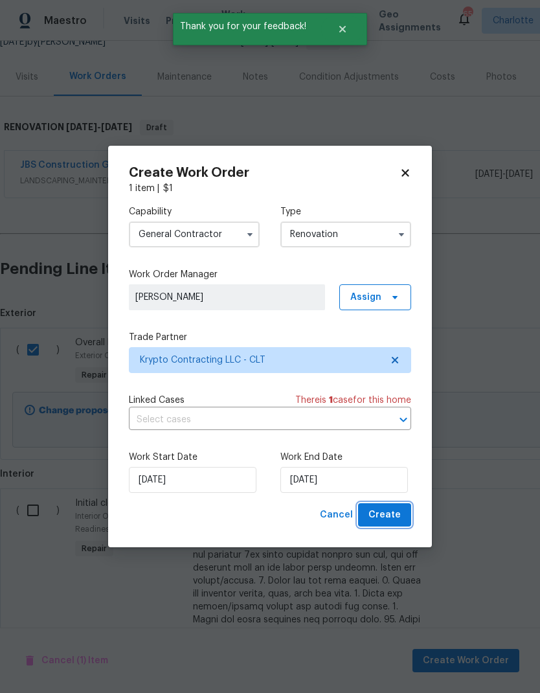
click at [393, 516] on span "Create" at bounding box center [384, 515] width 32 height 16
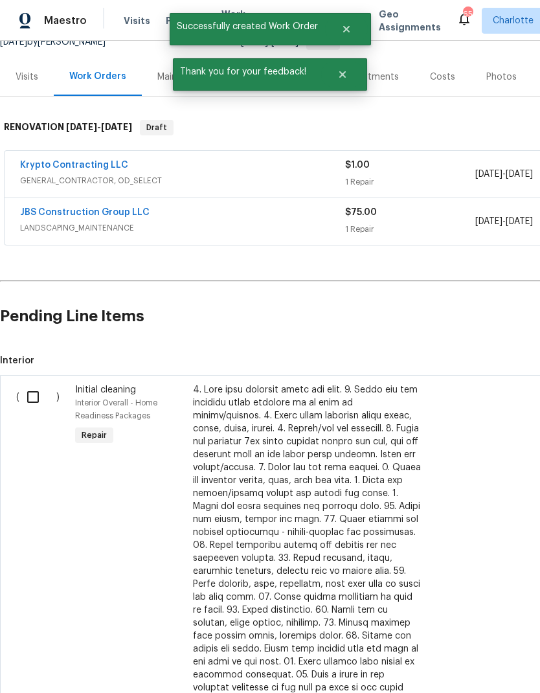
click at [33, 383] on input "checkbox" at bounding box center [37, 396] width 37 height 27
checkbox input "true"
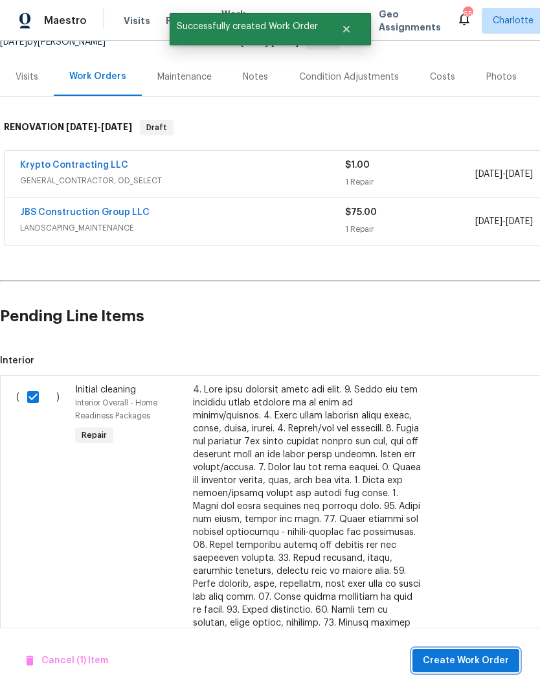
click at [467, 664] on span "Create Work Order" at bounding box center [466, 661] width 86 height 16
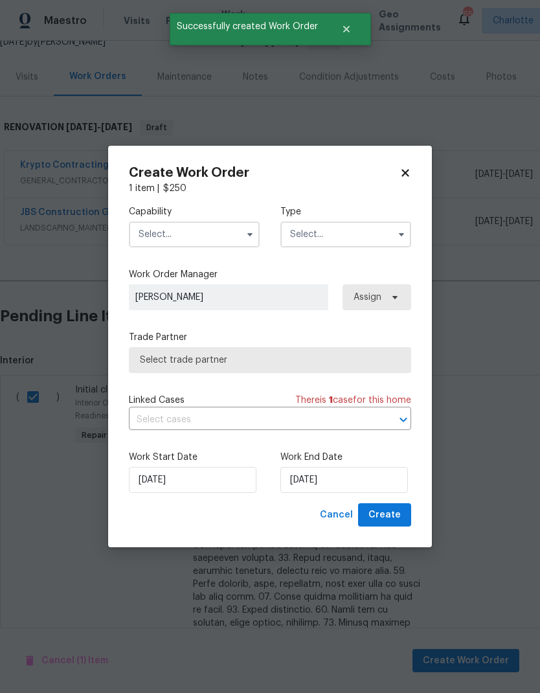
click at [209, 232] on input "text" at bounding box center [194, 234] width 131 height 26
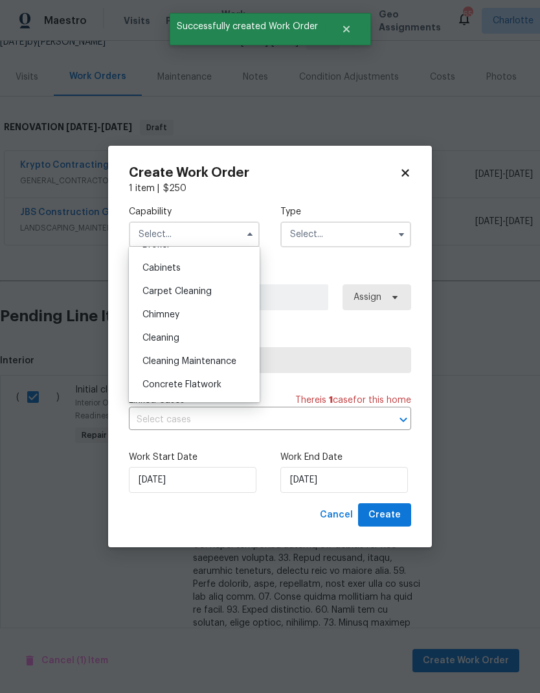
scroll to position [113, 0]
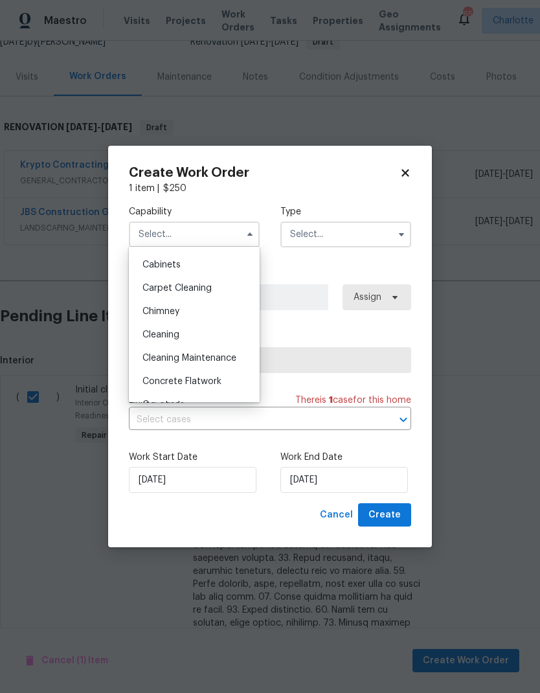
click at [225, 364] on div "Cleaning Maintenance" at bounding box center [194, 357] width 124 height 23
type input "Cleaning Maintenance"
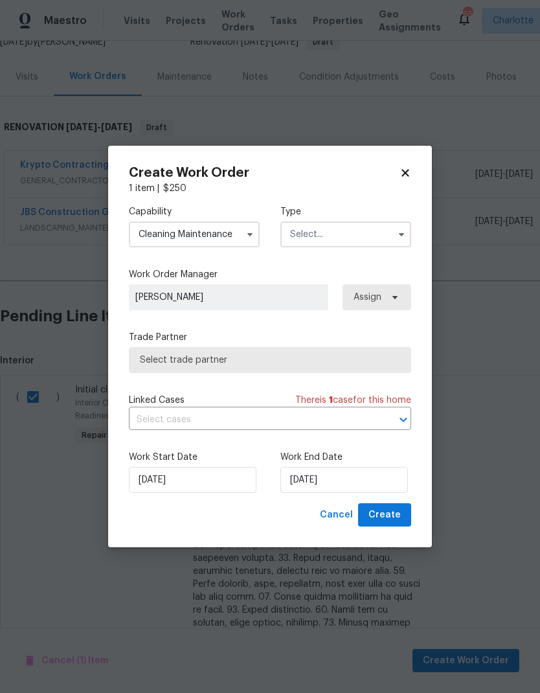
click at [363, 235] on input "text" at bounding box center [345, 234] width 131 height 26
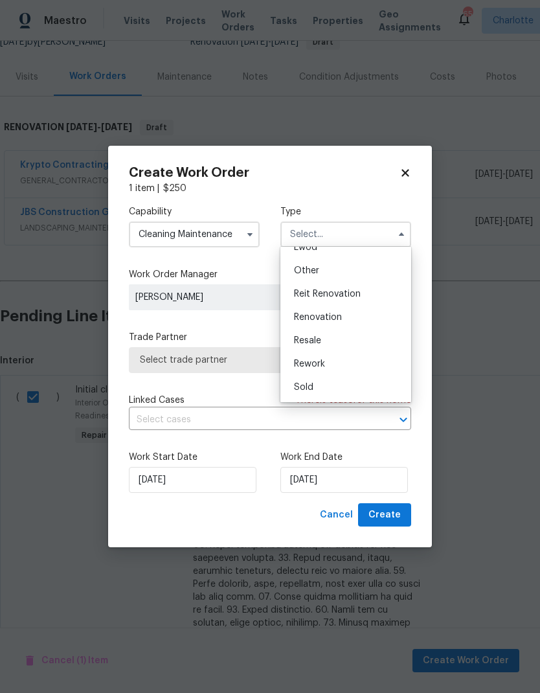
scroll to position [154, 0]
click at [357, 315] on div "Renovation" at bounding box center [346, 317] width 124 height 23
type input "Renovation"
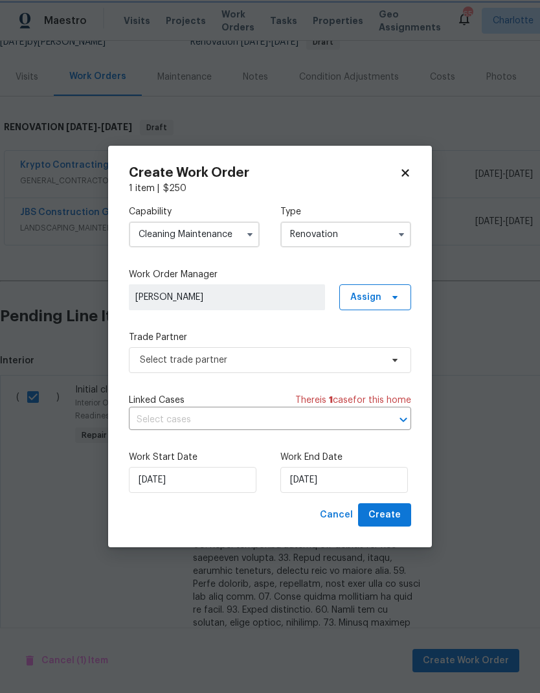
scroll to position [0, 0]
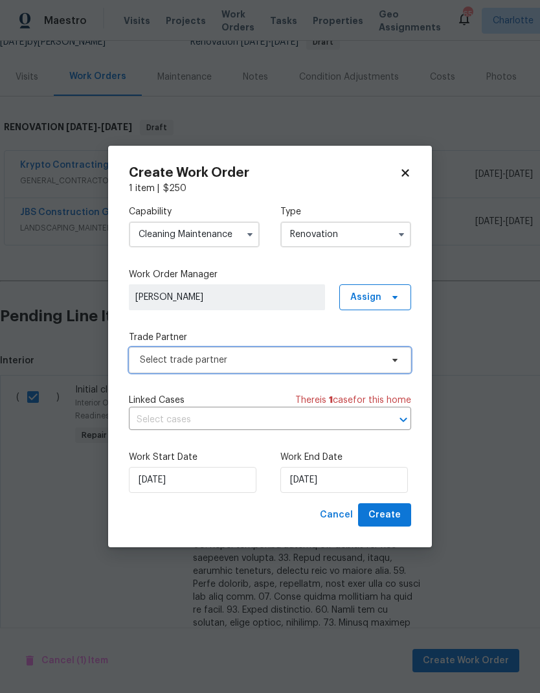
click at [389, 362] on span at bounding box center [393, 360] width 14 height 10
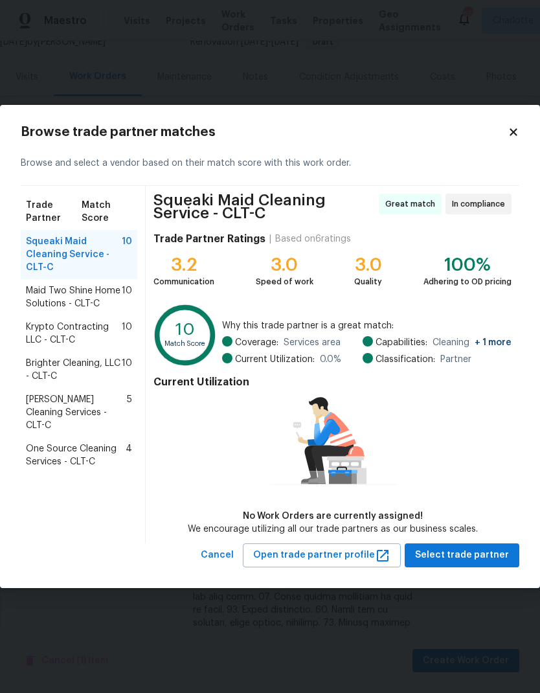
click at [91, 335] on span "Krypto Contracting LLC - CLT-C" at bounding box center [74, 333] width 96 height 26
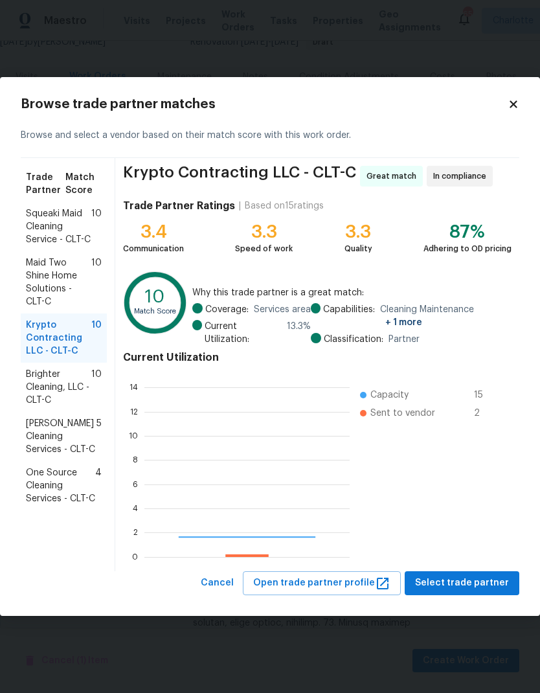
scroll to position [181, 205]
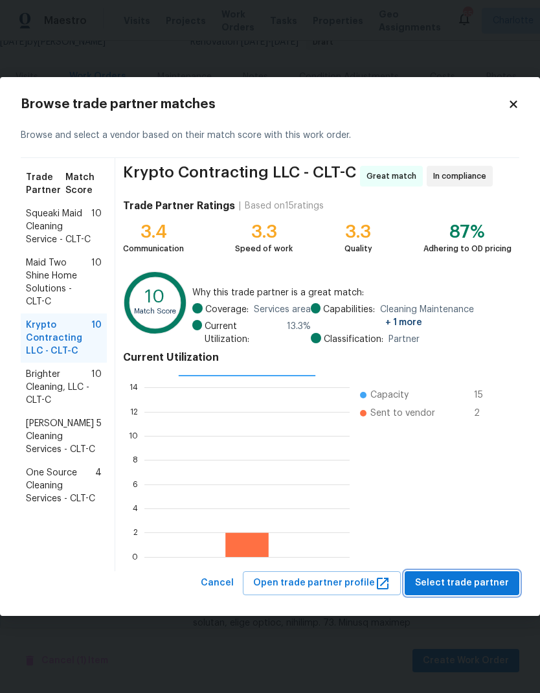
click at [480, 591] on span "Select trade partner" at bounding box center [462, 583] width 94 height 16
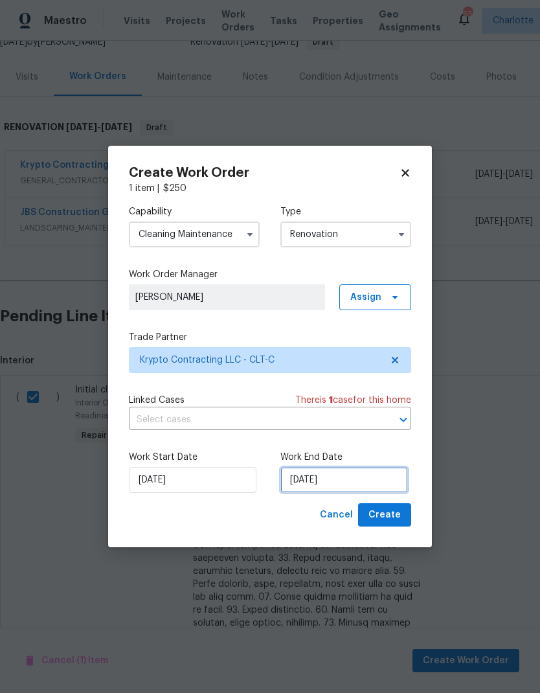
click at [361, 482] on input "[DATE]" at bounding box center [344, 480] width 128 height 26
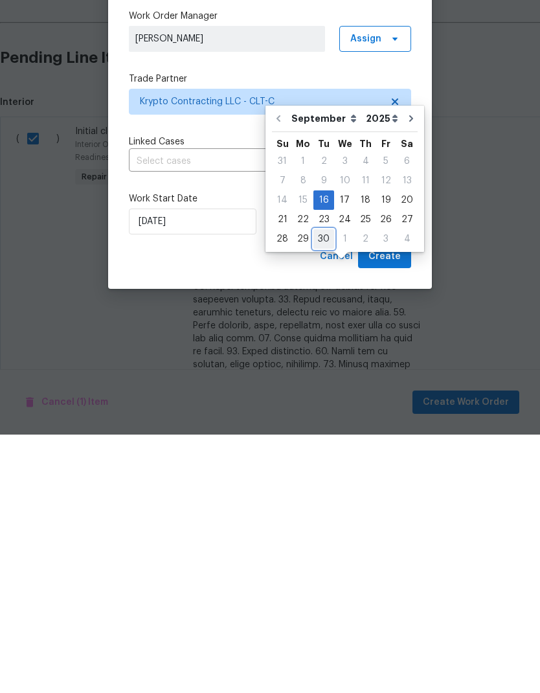
click at [322, 488] on div "30" at bounding box center [323, 497] width 21 height 18
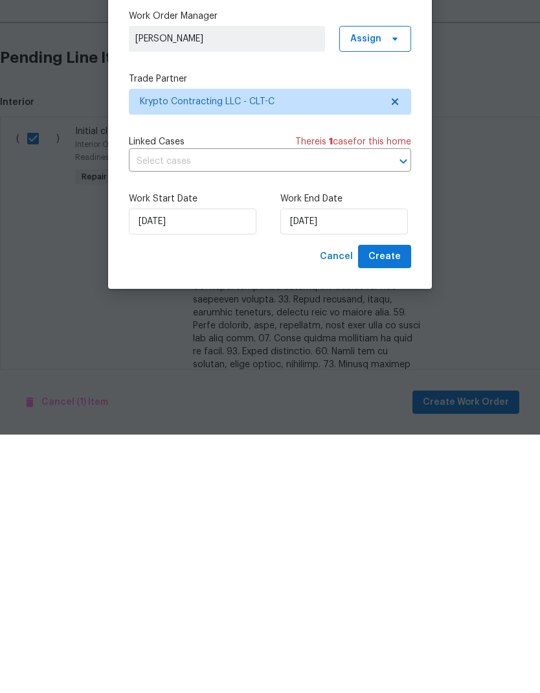
type input "[DATE]"
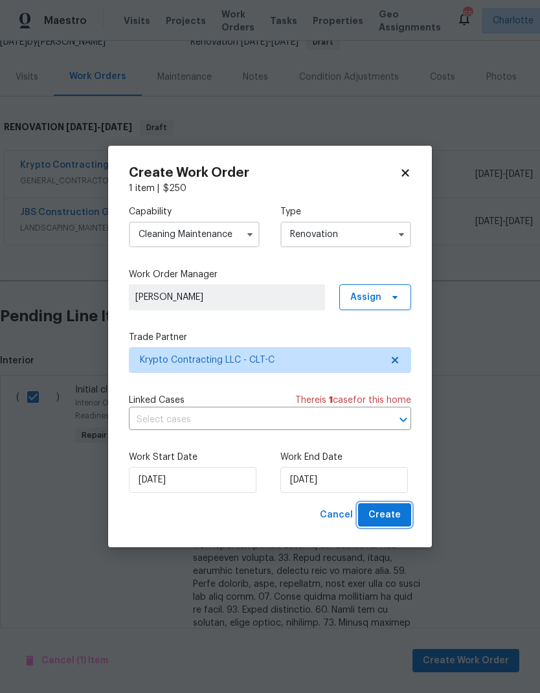
click at [389, 522] on span "Create" at bounding box center [384, 515] width 32 height 16
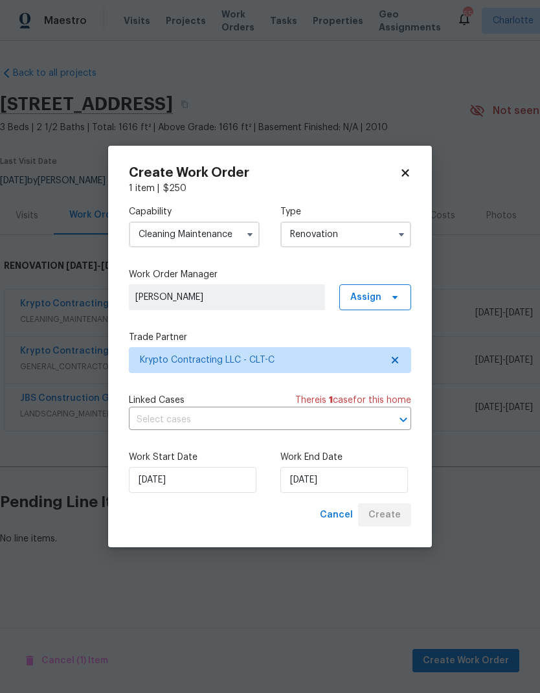
scroll to position [0, 0]
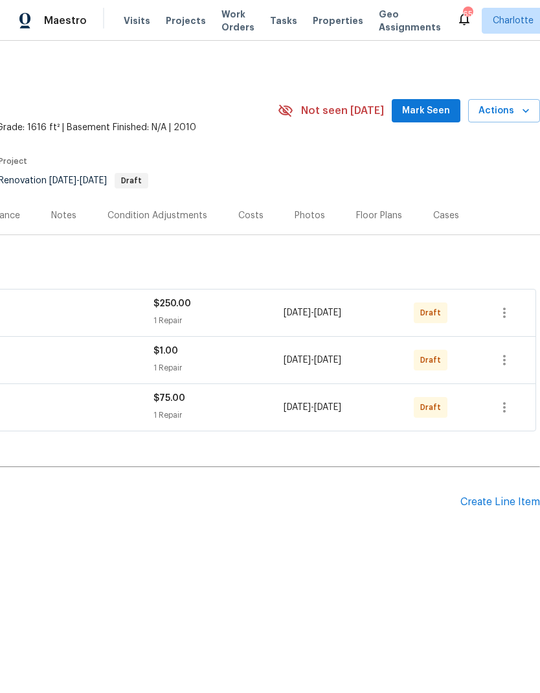
scroll to position [0, 192]
click at [510, 317] on icon "button" at bounding box center [505, 313] width 16 height 16
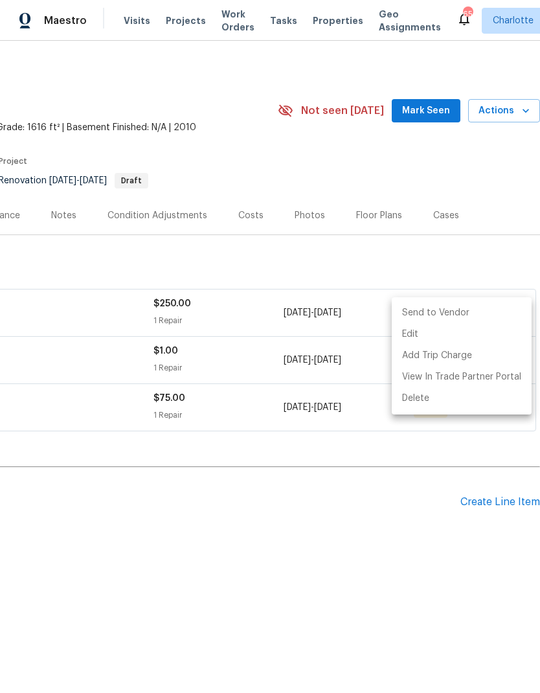
click at [470, 317] on li "Send to Vendor" at bounding box center [462, 312] width 140 height 21
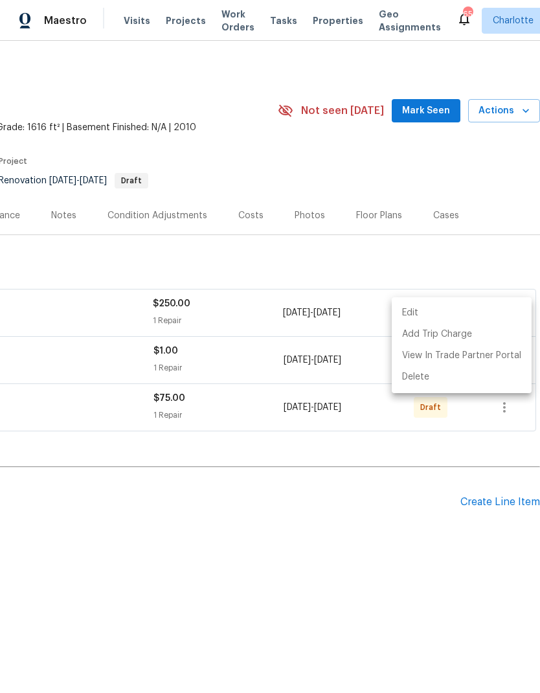
click at [348, 563] on div at bounding box center [270, 346] width 540 height 693
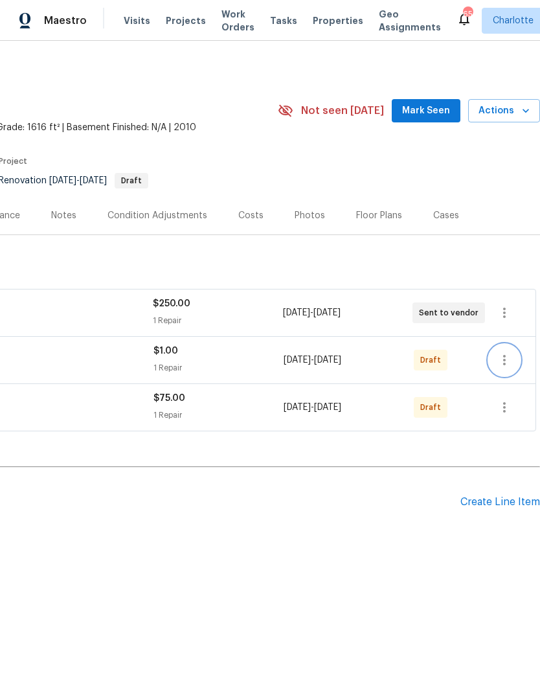
click at [506, 362] on icon "button" at bounding box center [505, 360] width 16 height 16
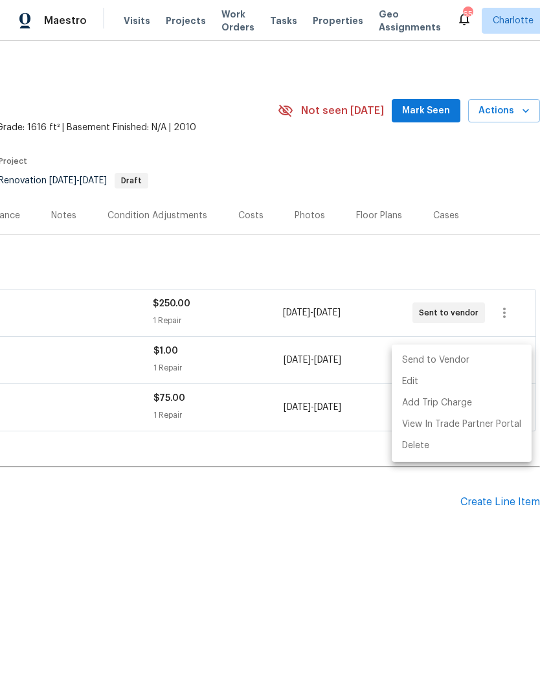
click at [478, 363] on li "Send to Vendor" at bounding box center [462, 360] width 140 height 21
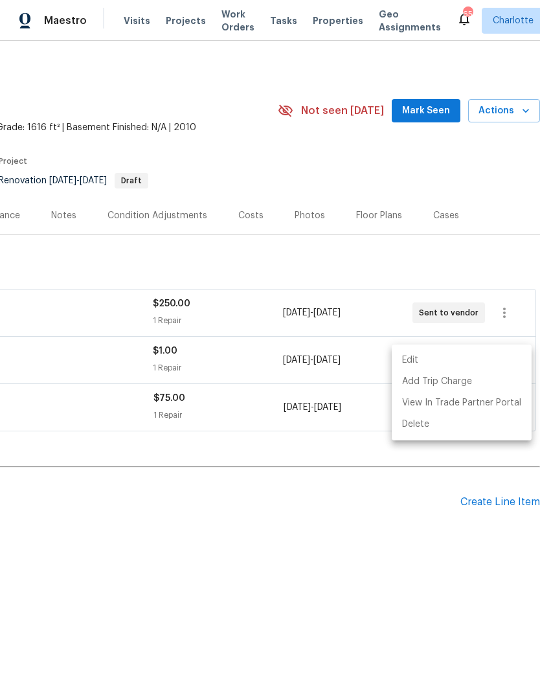
click at [362, 566] on div at bounding box center [270, 346] width 540 height 693
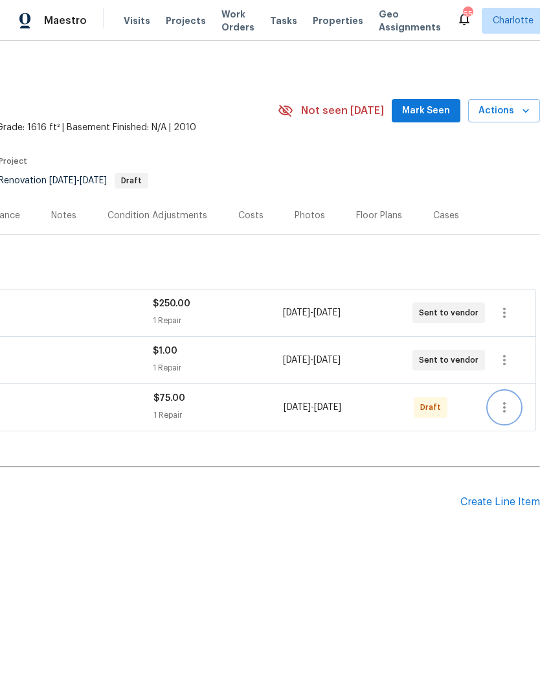
click at [508, 411] on icon "button" at bounding box center [505, 407] width 16 height 16
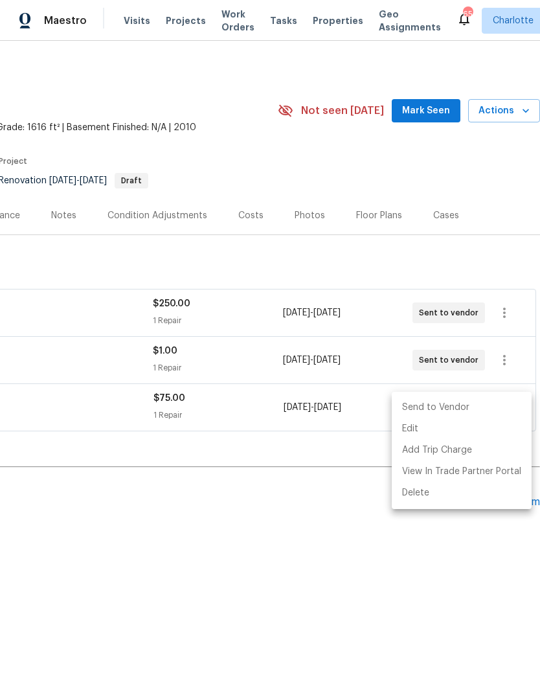
click at [461, 410] on li "Send to Vendor" at bounding box center [462, 407] width 140 height 21
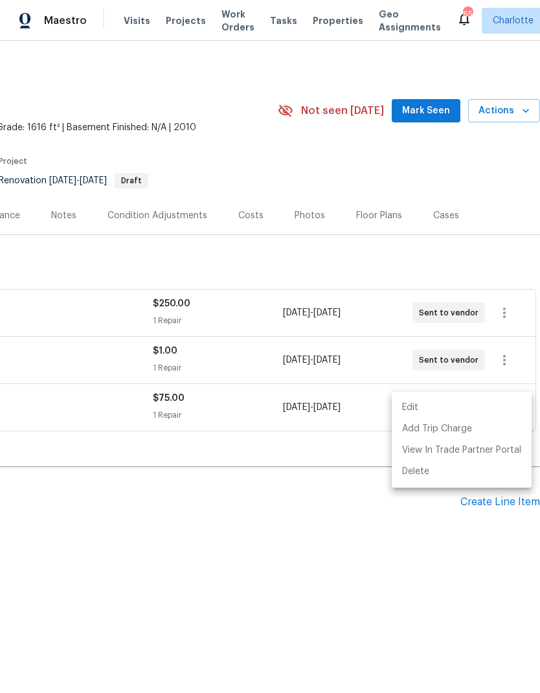
click at [315, 595] on div at bounding box center [270, 346] width 540 height 693
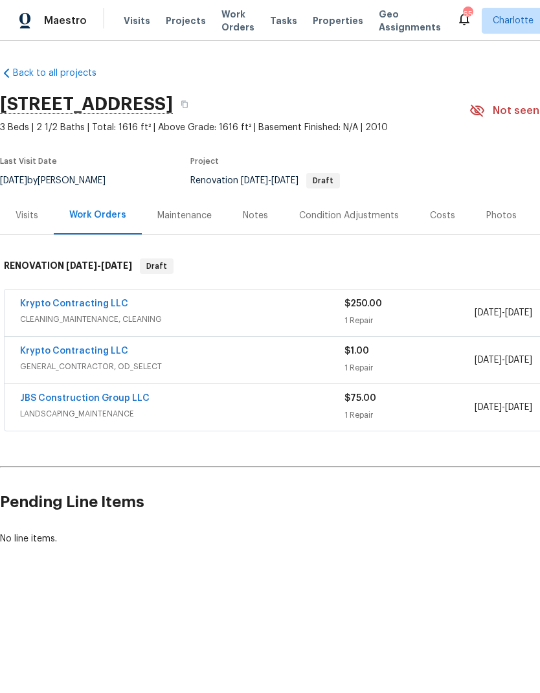
scroll to position [0, 0]
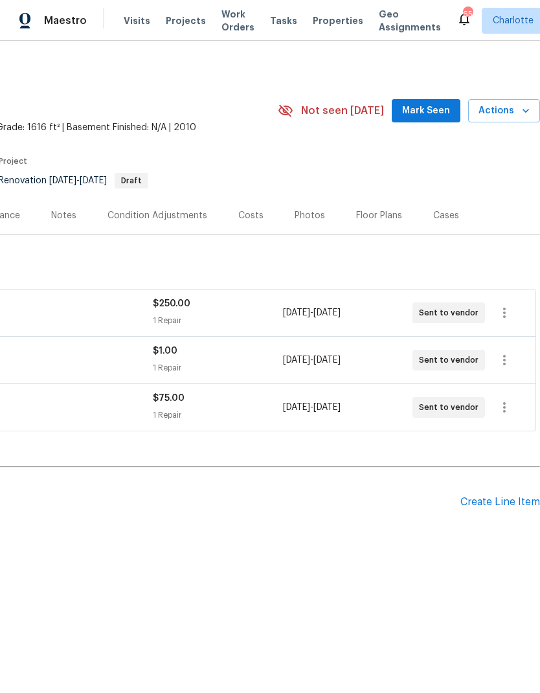
click at [427, 116] on span "Mark Seen" at bounding box center [426, 111] width 48 height 16
click at [246, 219] on div "Costs" at bounding box center [250, 215] width 25 height 13
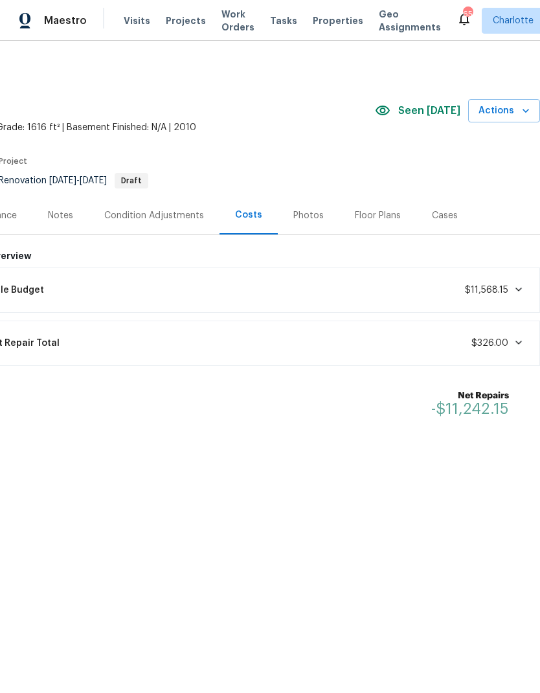
click at [71, 218] on div "Notes" at bounding box center [60, 215] width 25 height 13
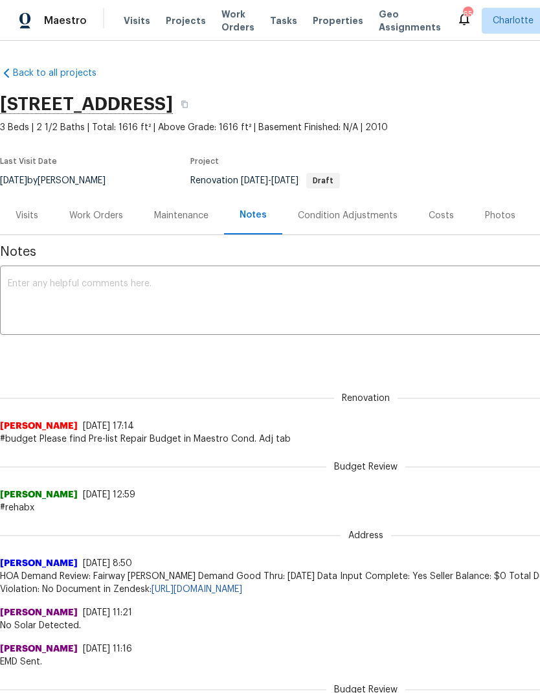
scroll to position [0, -1]
click at [177, 297] on textarea at bounding box center [366, 301] width 716 height 45
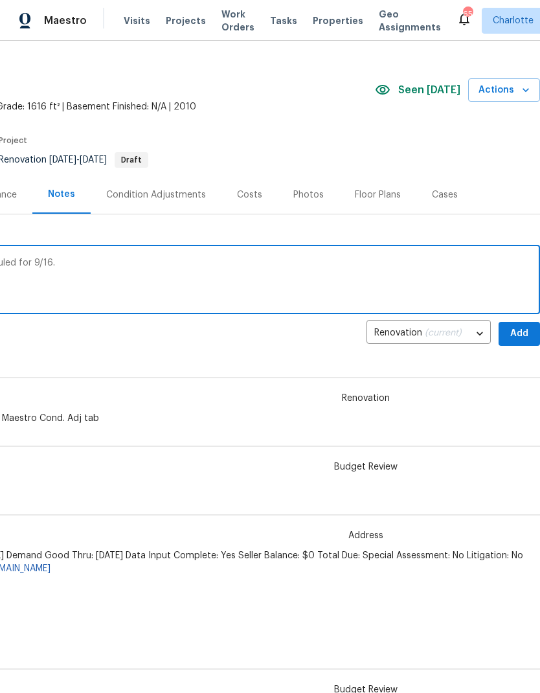
scroll to position [21, 192]
type textarea "[PERSON_NAME]/DCO due 9/15. D1W scheduled for 9/16. [PERSON_NAME] assigned and …"
click at [523, 331] on span "Add" at bounding box center [519, 334] width 21 height 16
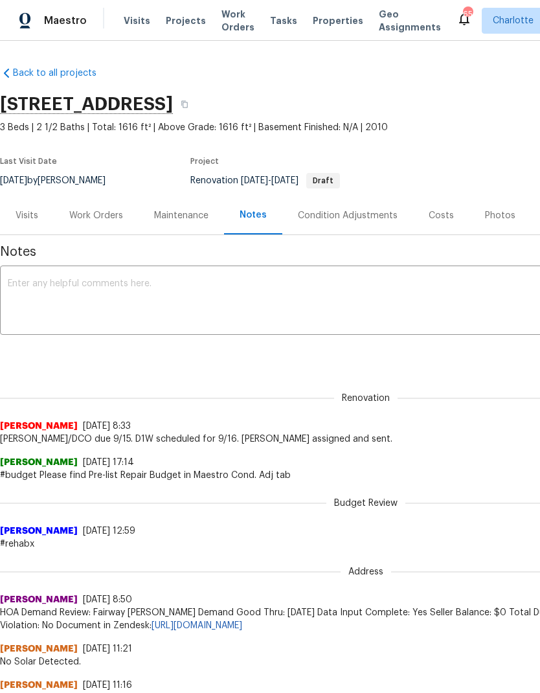
scroll to position [0, 0]
click at [102, 225] on div "Work Orders" at bounding box center [96, 215] width 85 height 38
